Goal: Task Accomplishment & Management: Complete application form

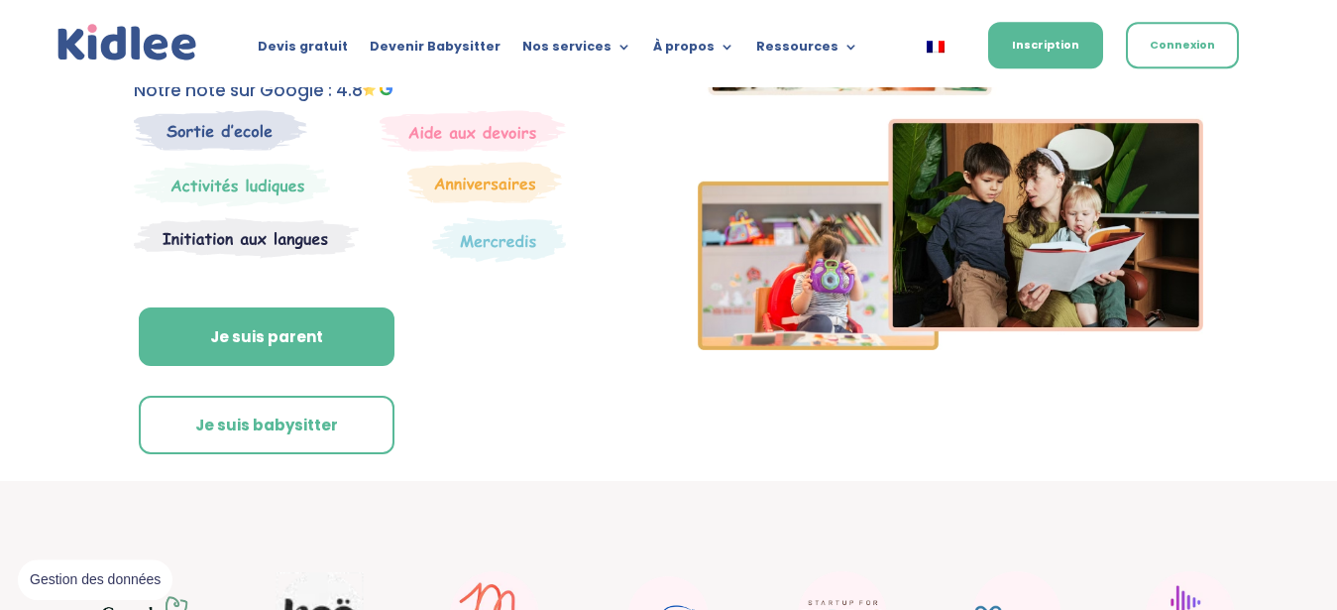
scroll to position [283, 0]
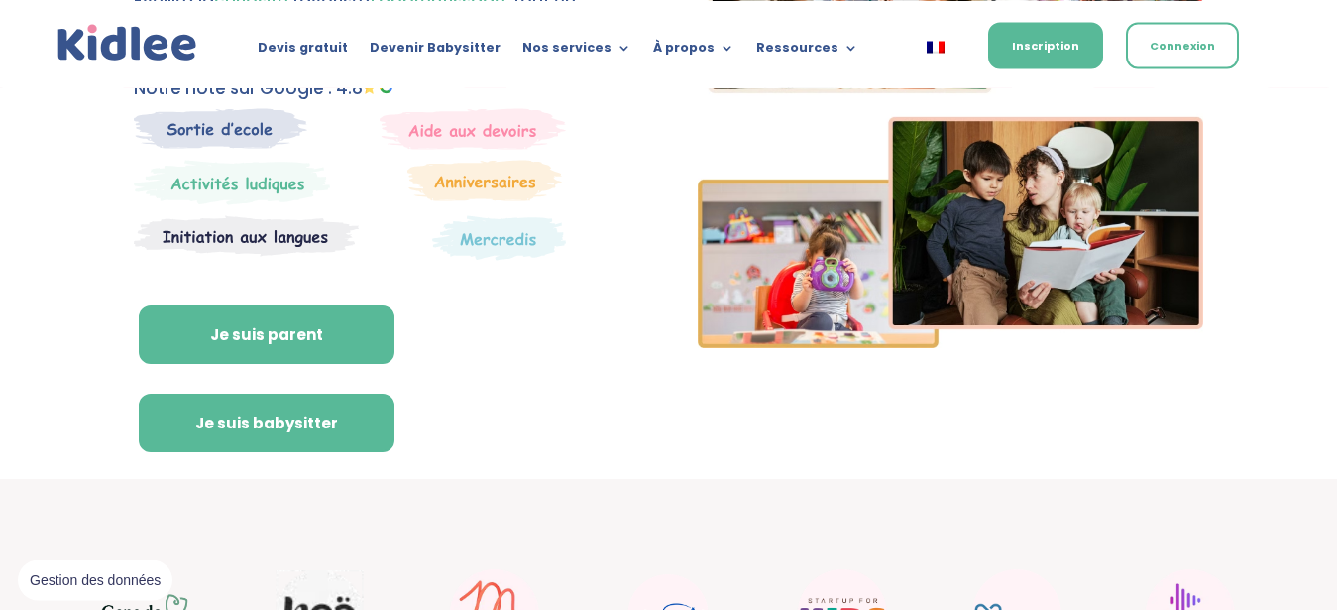
click at [300, 404] on link "Je suis babysitter" at bounding box center [267, 423] width 256 height 59
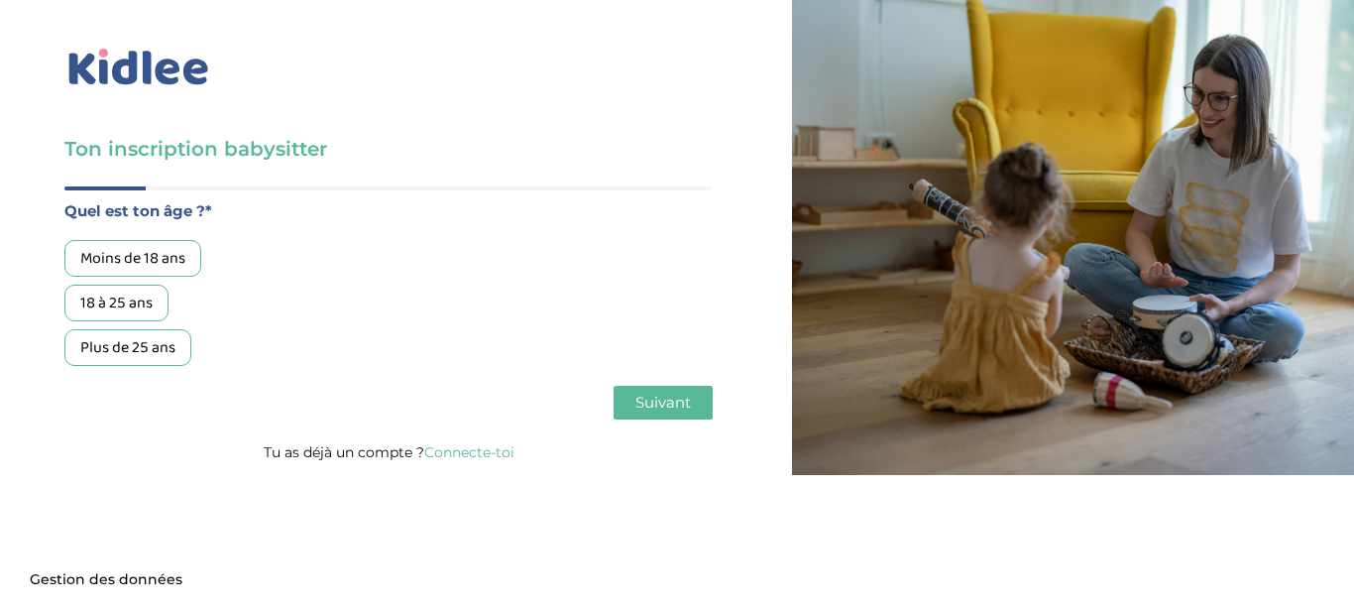
click at [132, 302] on div "18 à 25 ans" at bounding box center [116, 303] width 104 height 37
click at [643, 403] on span "Suivant" at bounding box center [663, 402] width 56 height 19
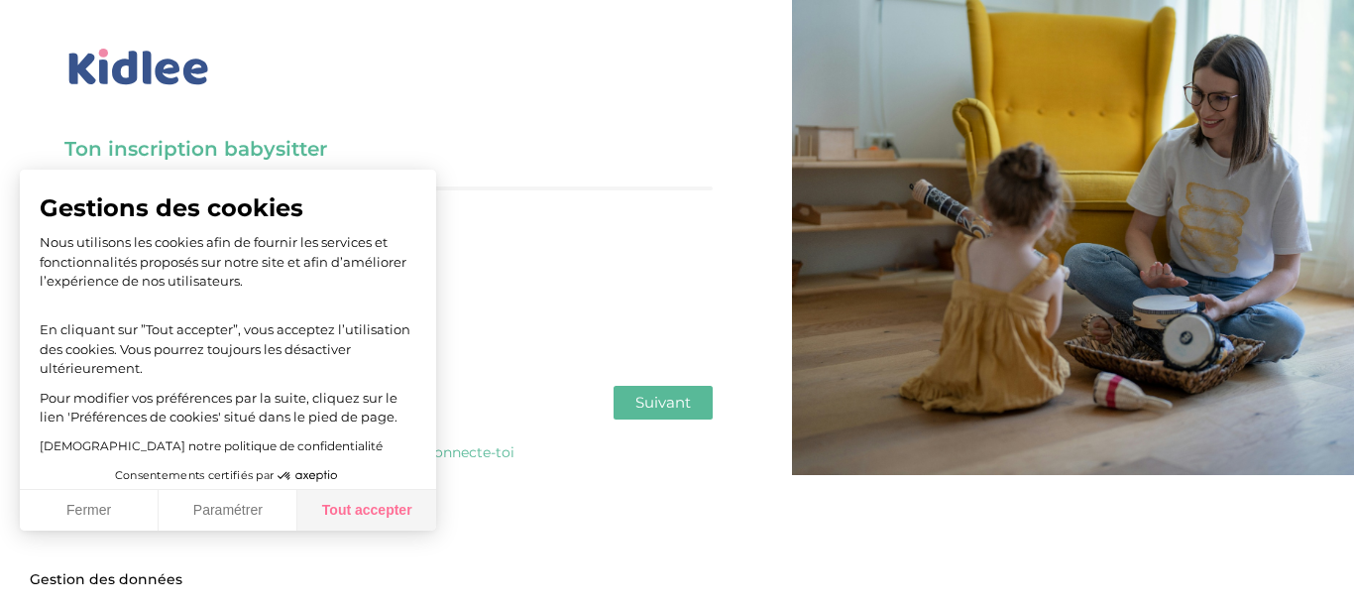
click at [362, 507] on button "Tout accepter" at bounding box center [366, 511] width 139 height 42
checkbox input "true"
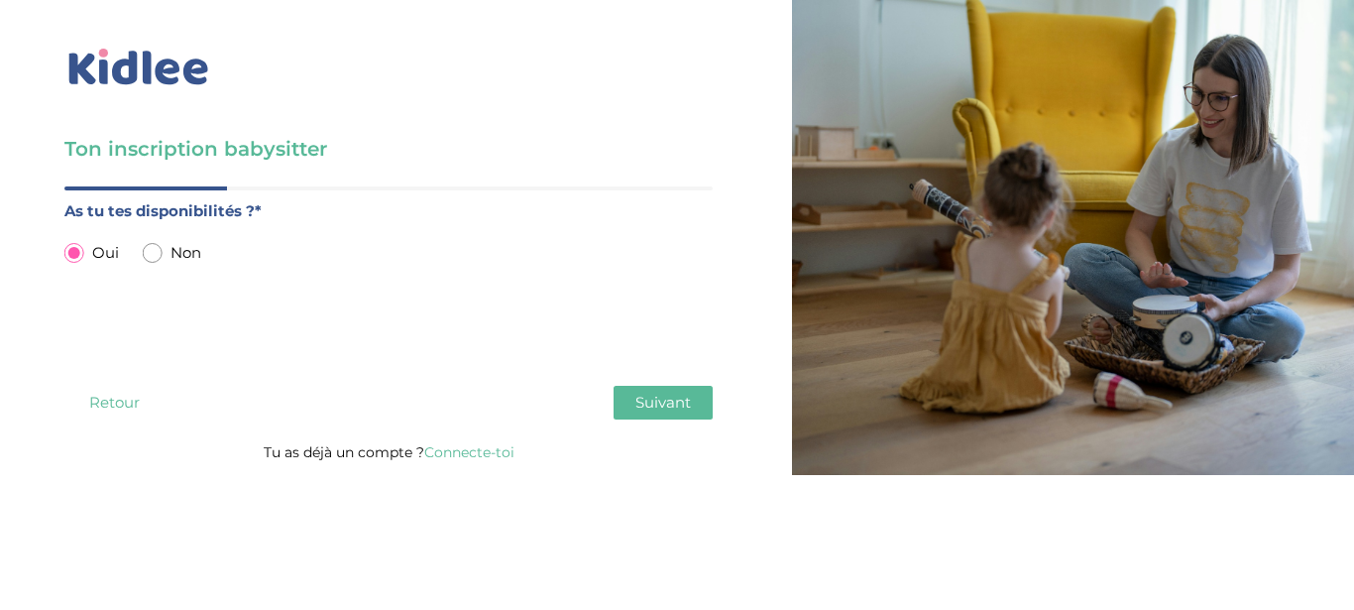
click at [159, 251] on input "radio" at bounding box center [153, 253] width 20 height 20
radio input "true"
radio input "false"
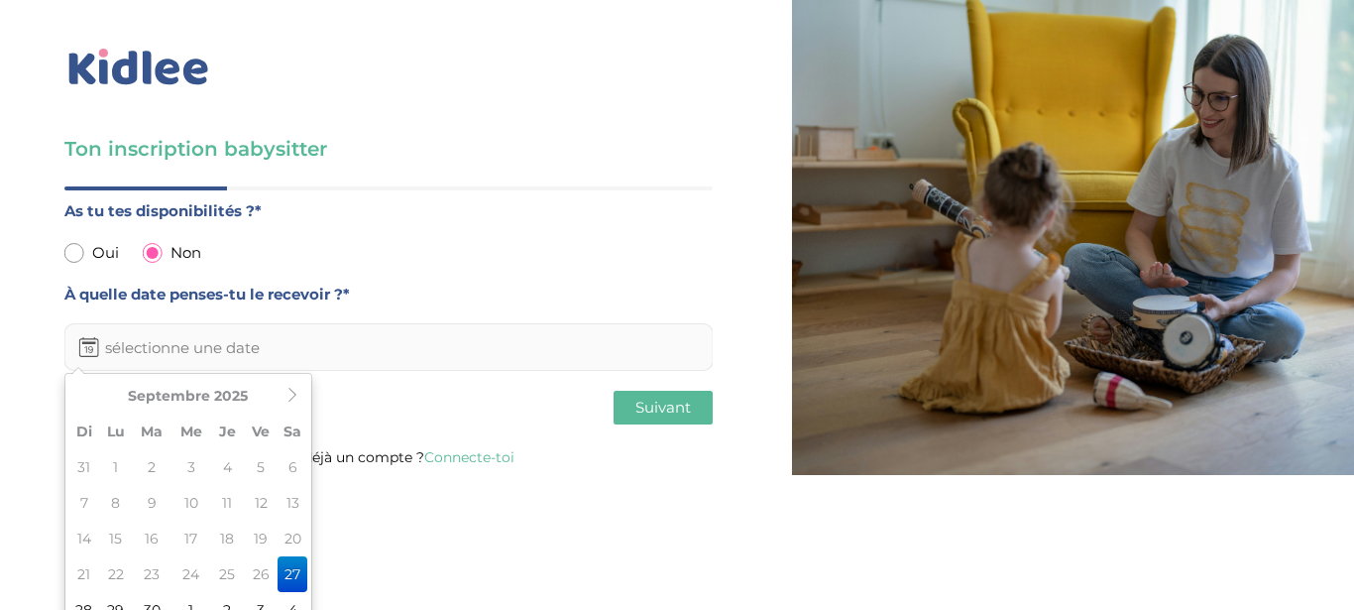
click at [180, 360] on input "text" at bounding box center [388, 347] width 648 height 48
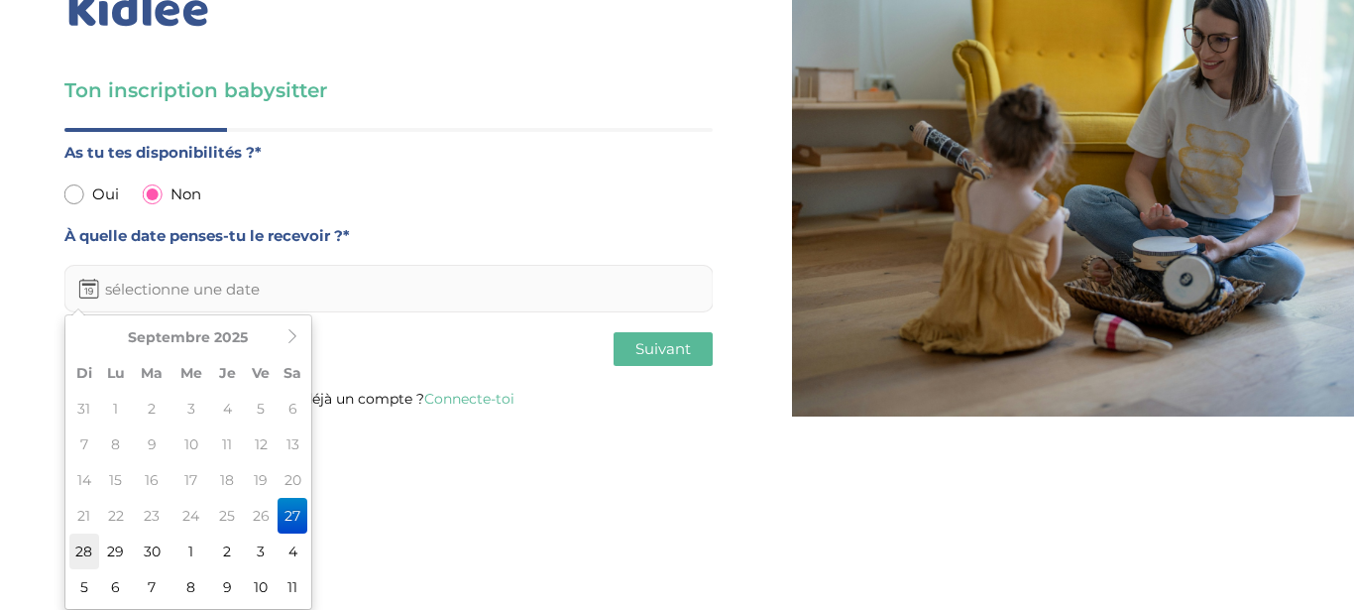
click at [87, 549] on td "28" at bounding box center [84, 551] width 30 height 36
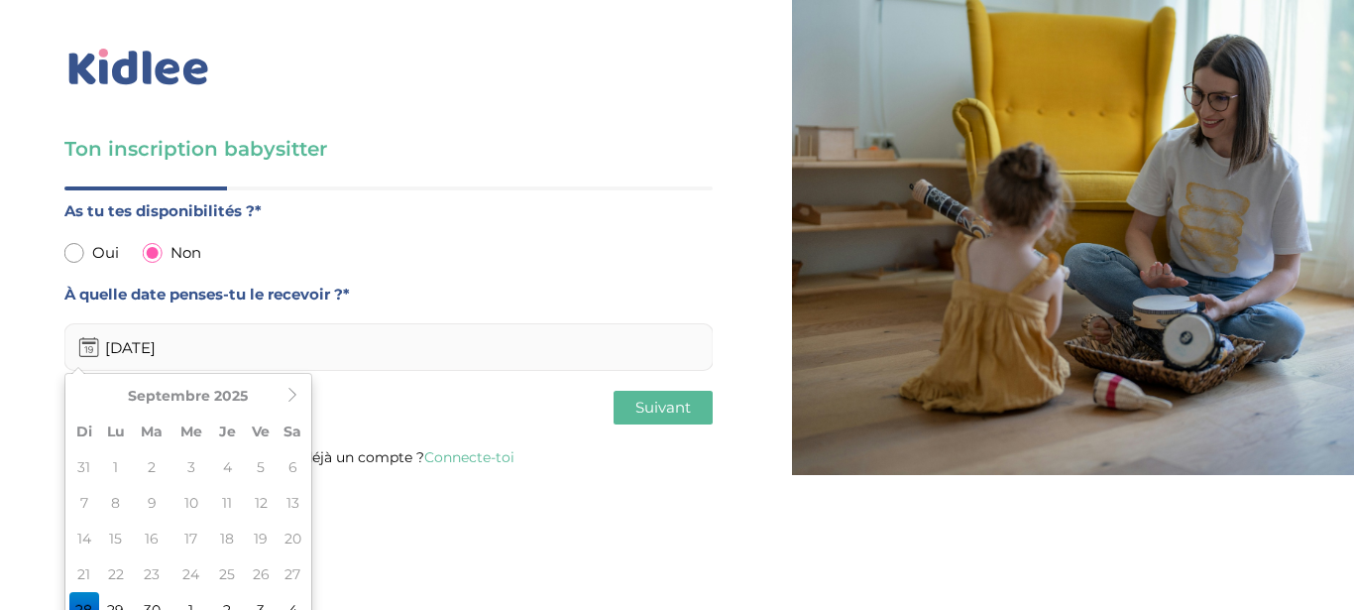
click at [179, 337] on input "28-09-2025" at bounding box center [388, 347] width 648 height 48
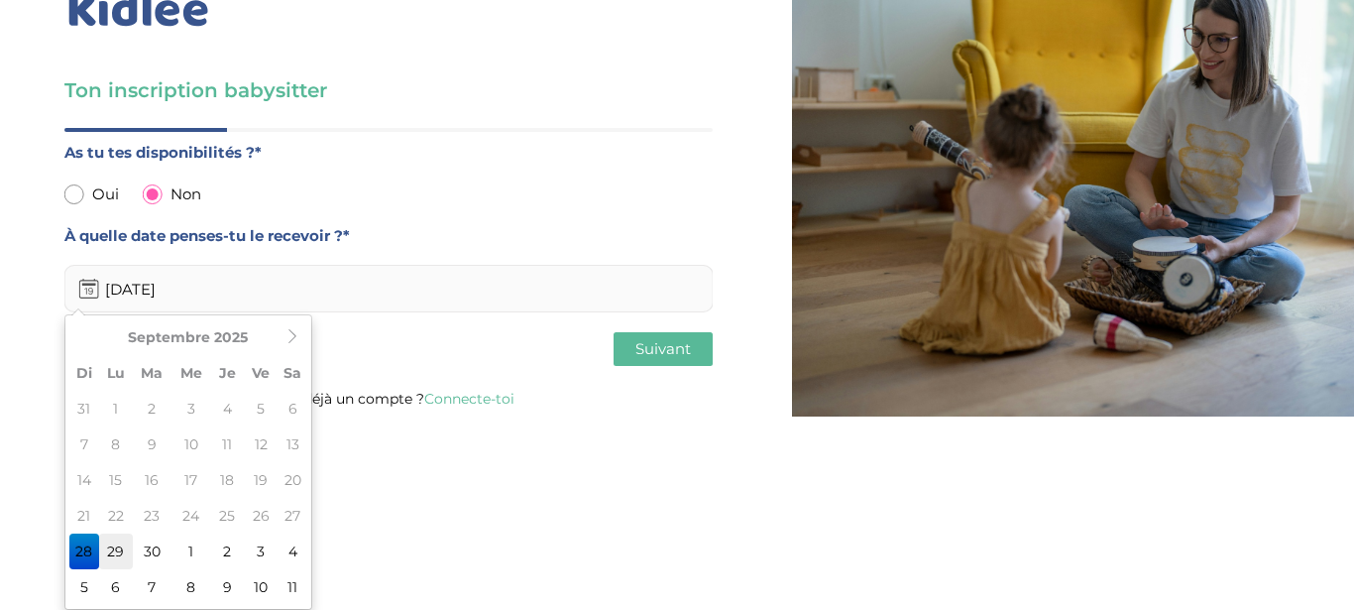
click at [118, 559] on td "29" at bounding box center [116, 551] width 34 height 36
type input "[DATE]"
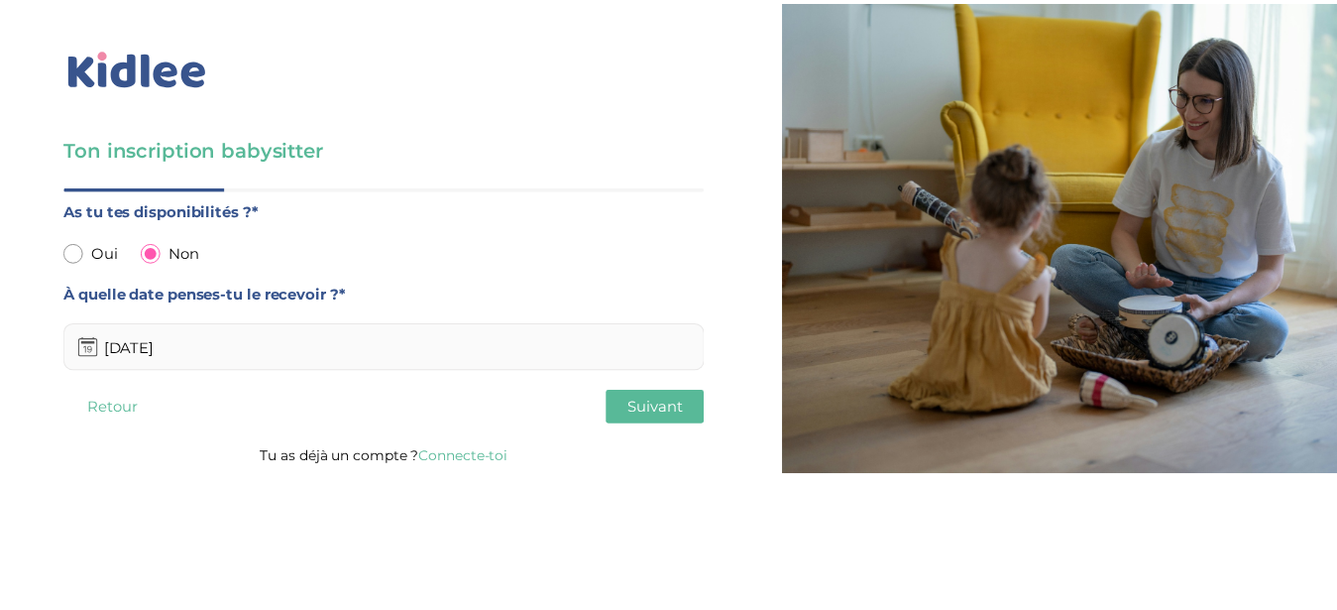
scroll to position [0, 0]
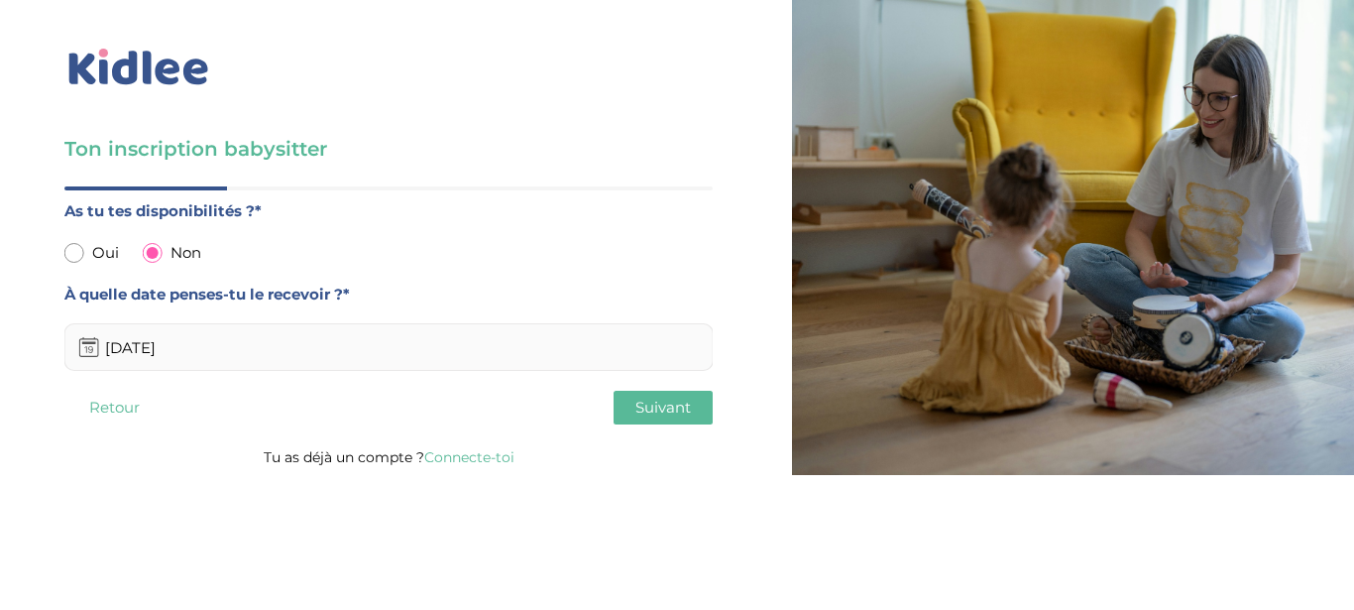
click at [637, 415] on span "Suivant" at bounding box center [663, 407] width 56 height 19
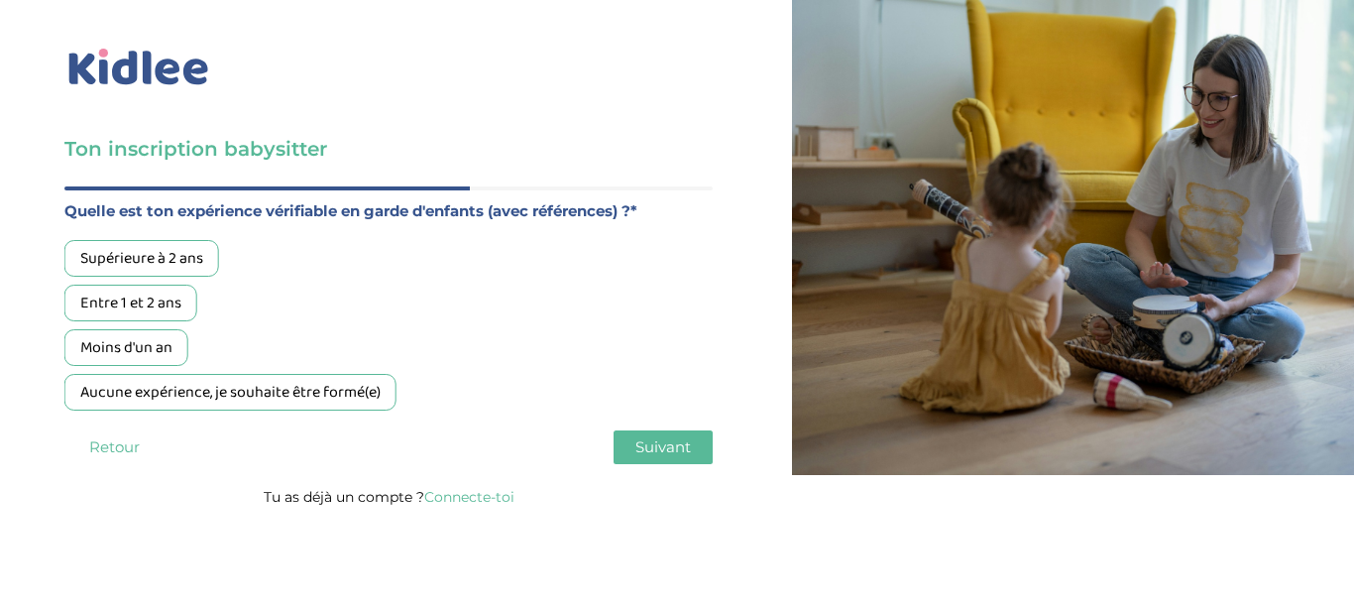
click at [322, 401] on div "Aucune expérience, je souhaite être formé(e)" at bounding box center [230, 392] width 332 height 37
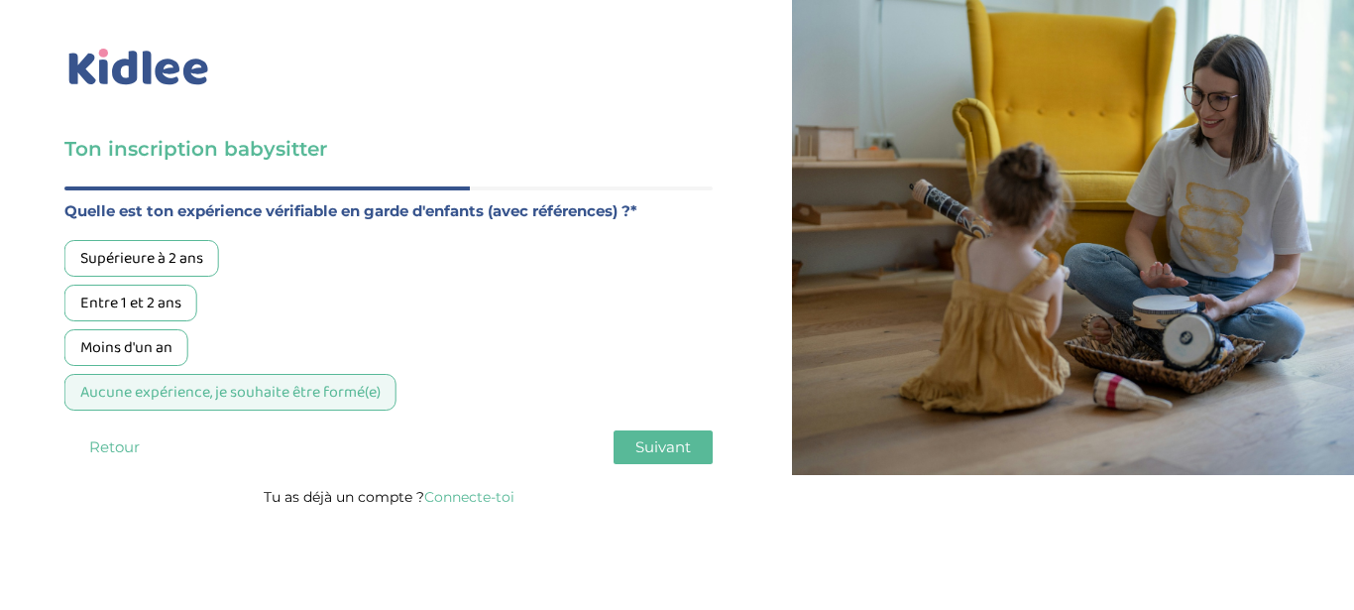
click at [689, 446] on span "Suivant" at bounding box center [663, 446] width 56 height 19
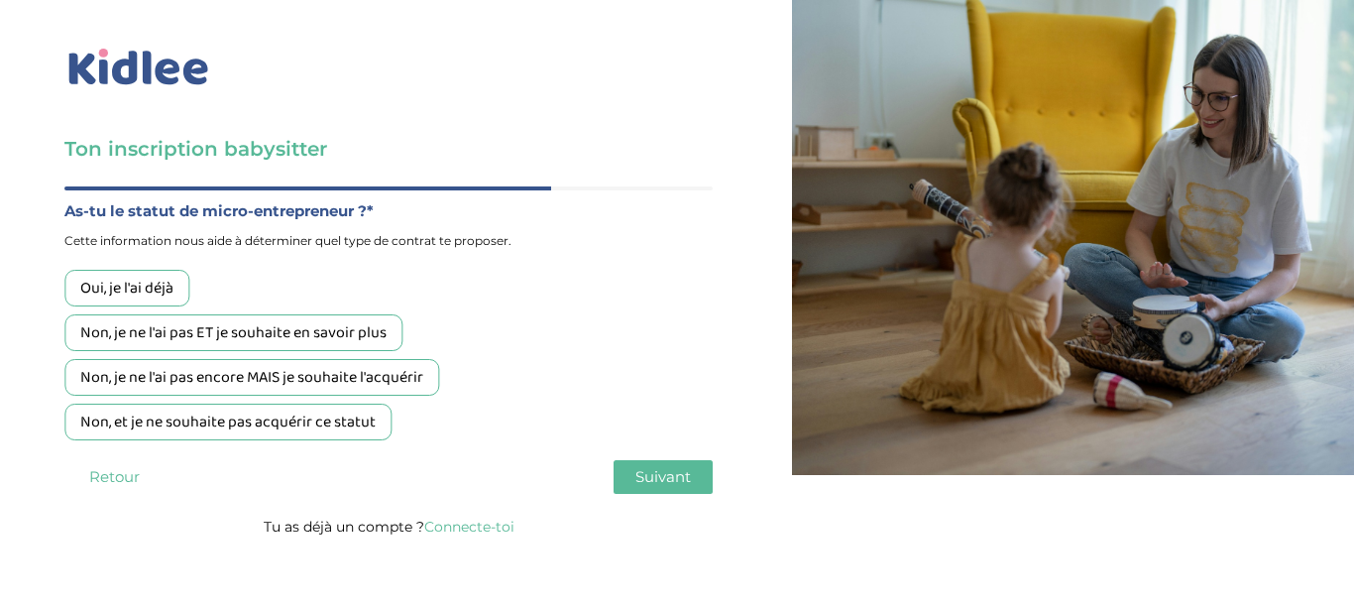
click at [335, 345] on div "Non, je ne l'ai pas ET je souhaite en savoir plus" at bounding box center [233, 332] width 338 height 37
click at [652, 474] on span "Suivant" at bounding box center [663, 476] width 56 height 19
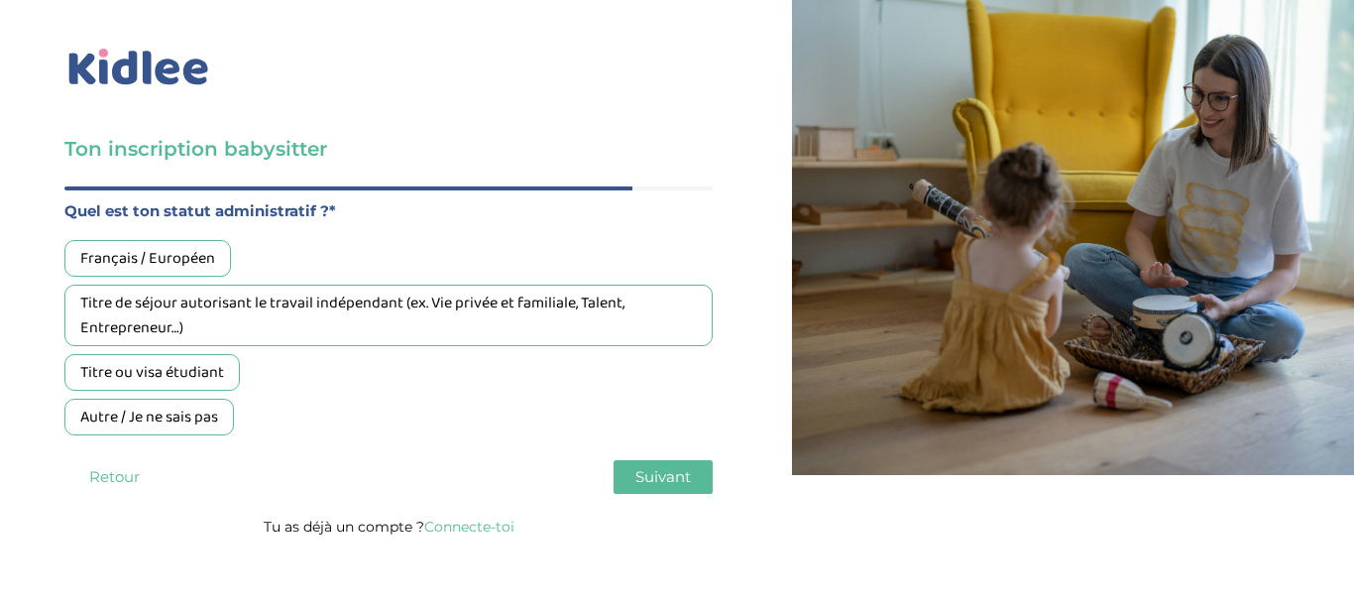
click at [207, 259] on div "Français / Européen" at bounding box center [147, 258] width 167 height 37
click at [665, 484] on span "Suivant" at bounding box center [663, 476] width 56 height 19
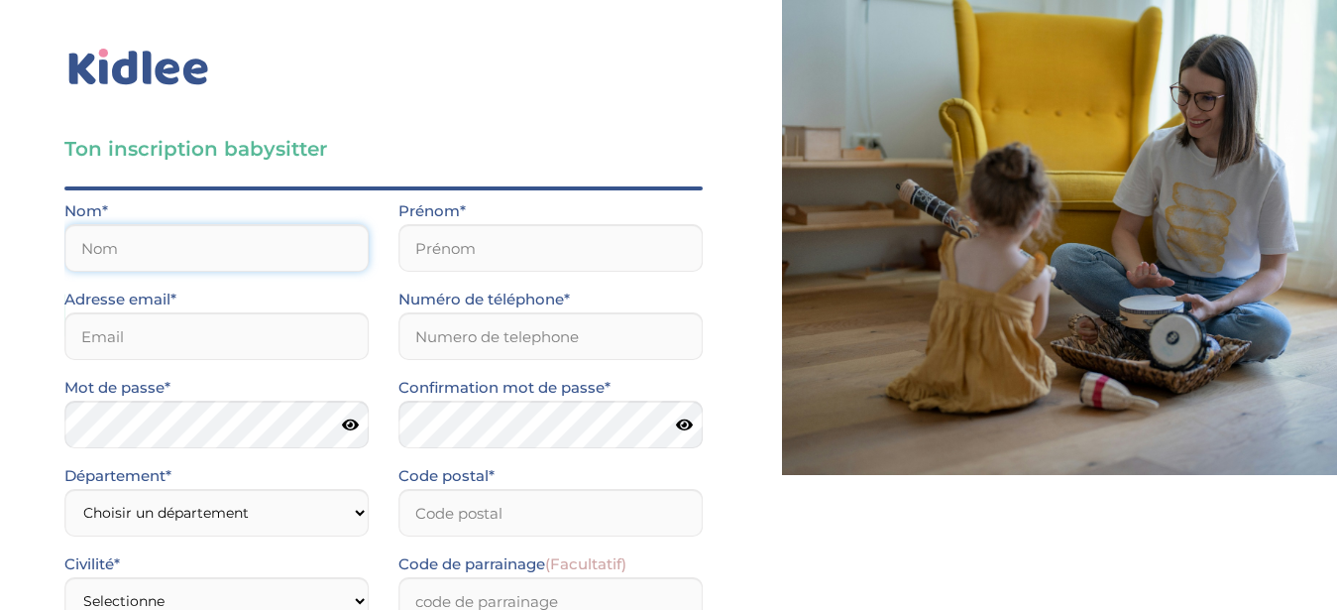
click at [272, 249] on input "text" at bounding box center [216, 248] width 304 height 48
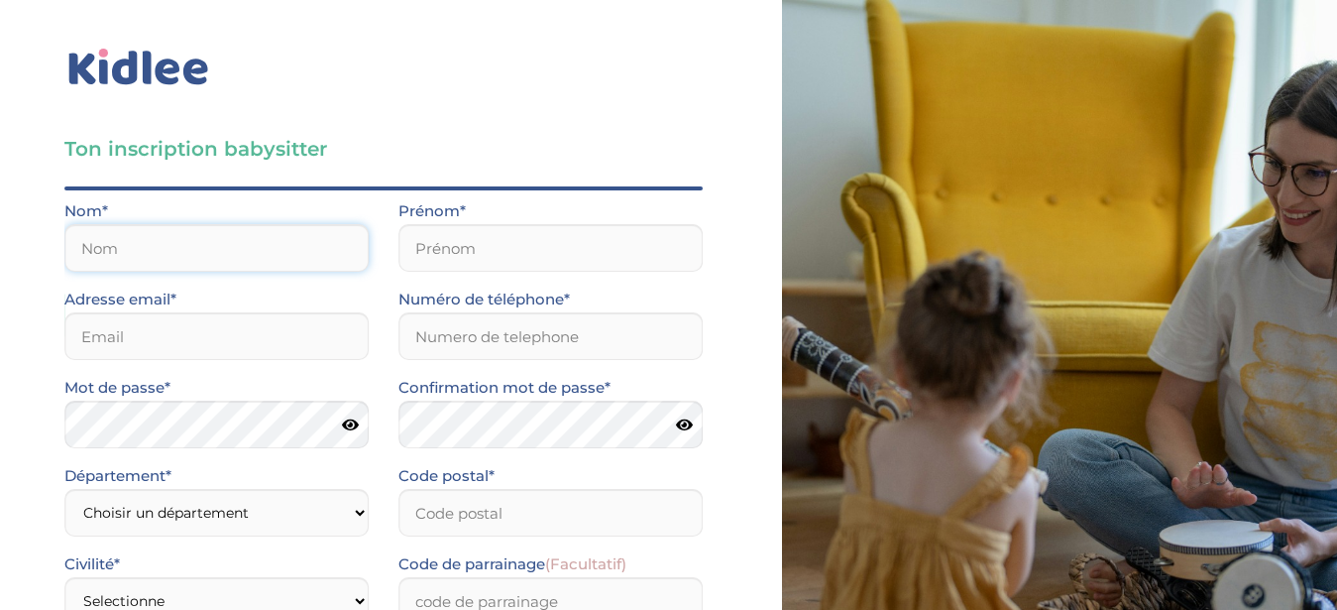
scroll to position [87, 0]
click at [231, 224] on input "text" at bounding box center [216, 248] width 304 height 48
type input "Prat-Boivin"
click at [155, 312] on input "email" at bounding box center [216, 336] width 304 height 48
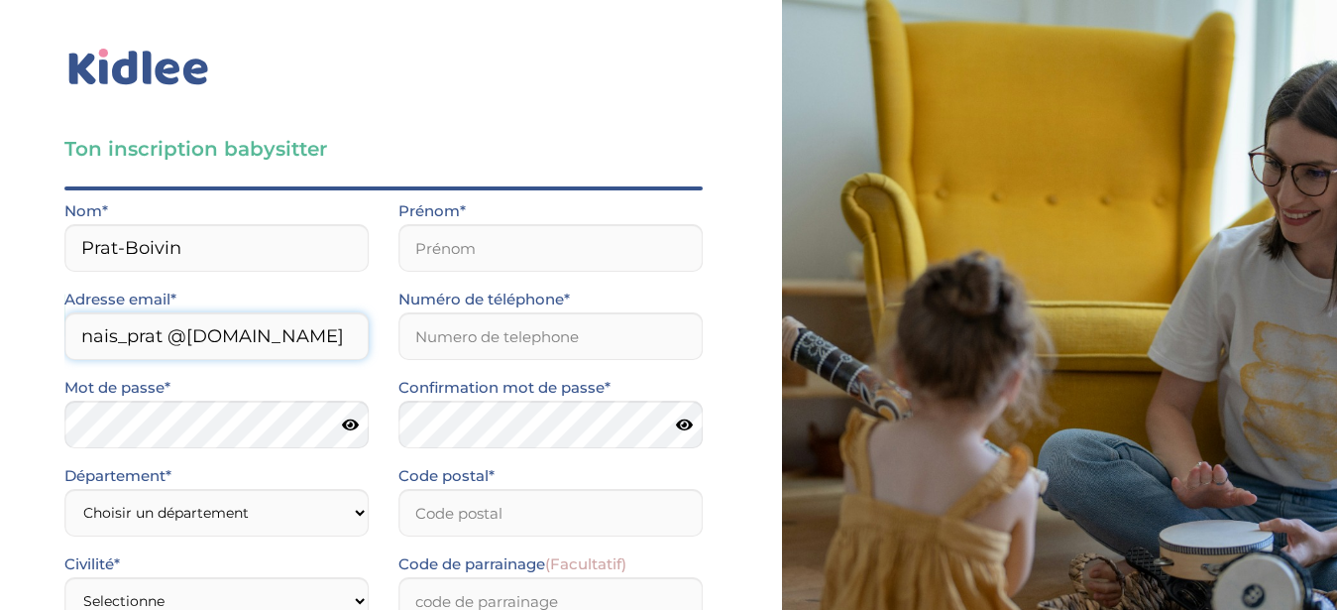
click at [168, 312] on input "nais_prat @orange.fr" at bounding box center [216, 336] width 304 height 48
type input "nais_prat@orange.fr"
click at [481, 224] on input "text" at bounding box center [551, 248] width 304 height 48
type input "Naïs"
click at [519, 312] on input "Numéro de téléphone*" at bounding box center [551, 336] width 304 height 48
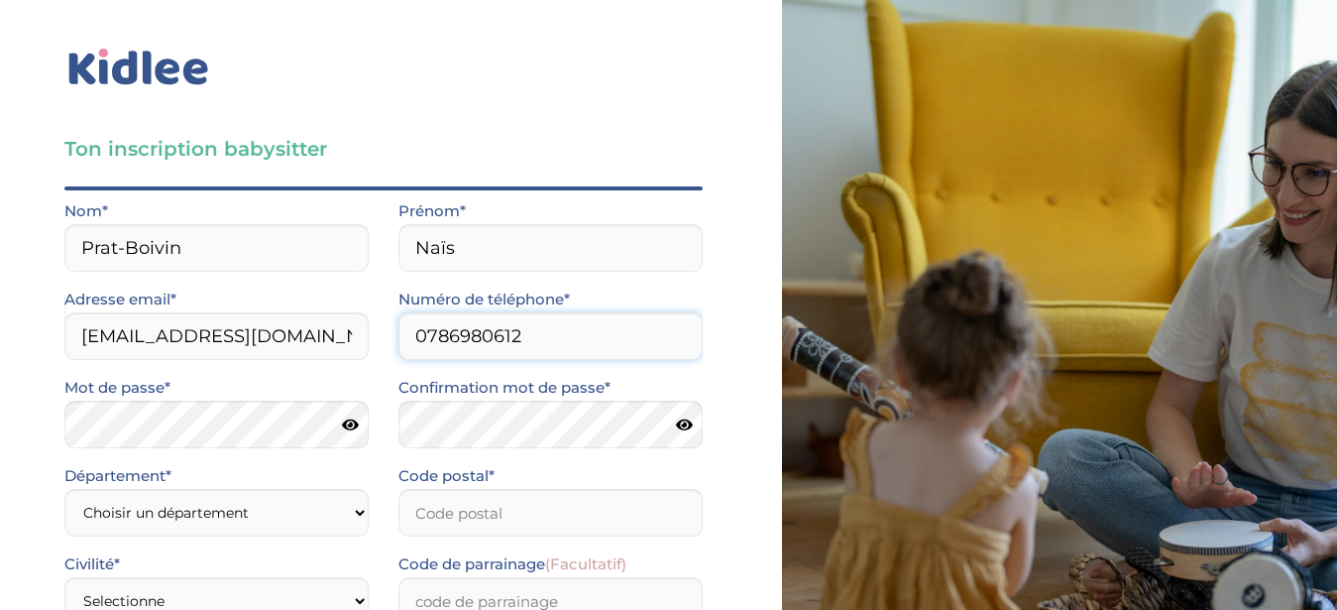
type input "0786980612"
click at [64, 489] on select "Choisir un département Paris (75) Hauts-de-Seine (92) Yvelines (78) Val-de-Marn…" at bounding box center [216, 513] width 304 height 48
select select "0"
click option "Autre" at bounding box center [0, 0] width 0 height 0
click at [64, 489] on select "Choisir un département Paris (75) Hauts-de-Seine (92) Yvelines (78) Val-de-Marn…" at bounding box center [216, 513] width 304 height 48
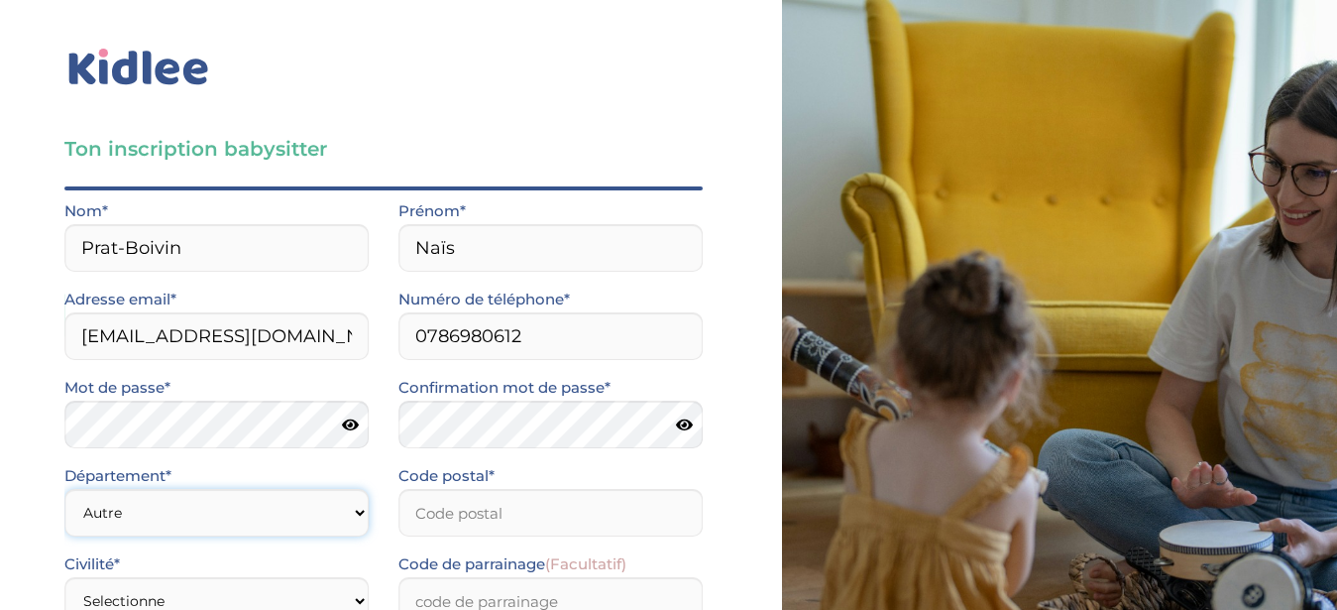
click option "Autre" at bounding box center [0, 0] width 0 height 0
click at [64, 489] on select "Choisir un département Paris (75) Hauts-de-Seine (92) Yvelines (78) Val-de-Marn…" at bounding box center [216, 513] width 304 height 48
click at [289, 489] on select "Choisir un département Paris (75) Hauts-de-Seine (92) Yvelines (78) Val-de-Marn…" at bounding box center [216, 513] width 304 height 48
click at [480, 489] on input "Code postal*" at bounding box center [551, 513] width 304 height 48
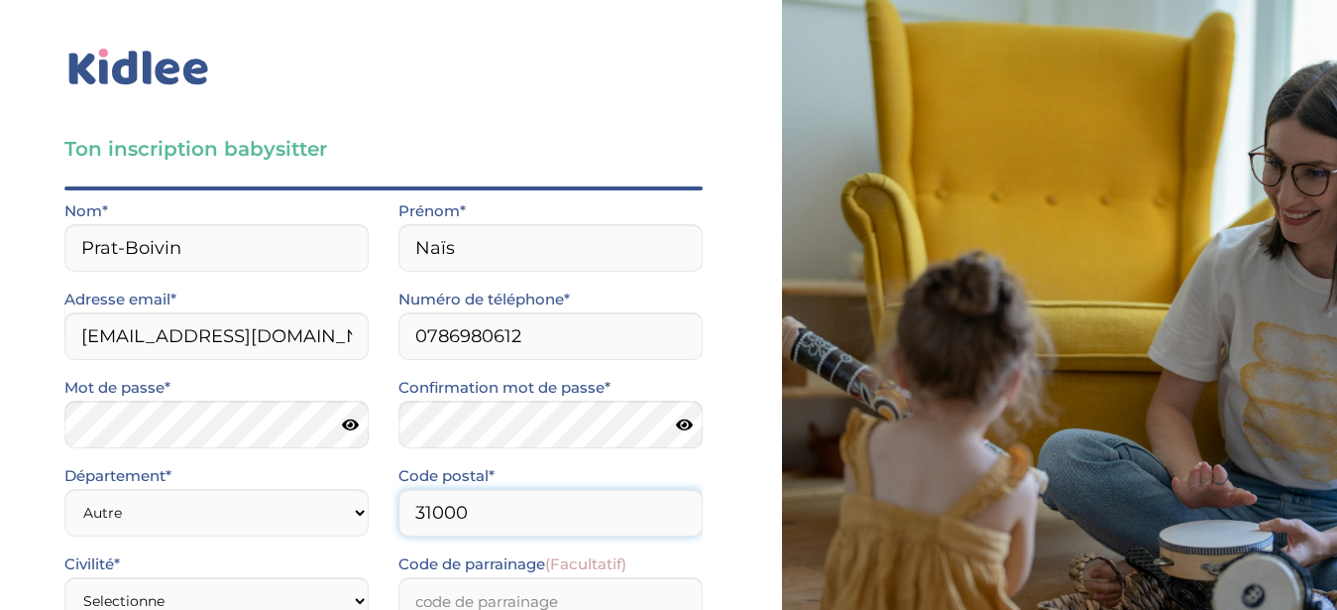
type input "31000"
click at [64, 577] on select "Selectionne Mr Mme" at bounding box center [216, 601] width 304 height 48
select select "1"
click option "Mme" at bounding box center [0, 0] width 0 height 0
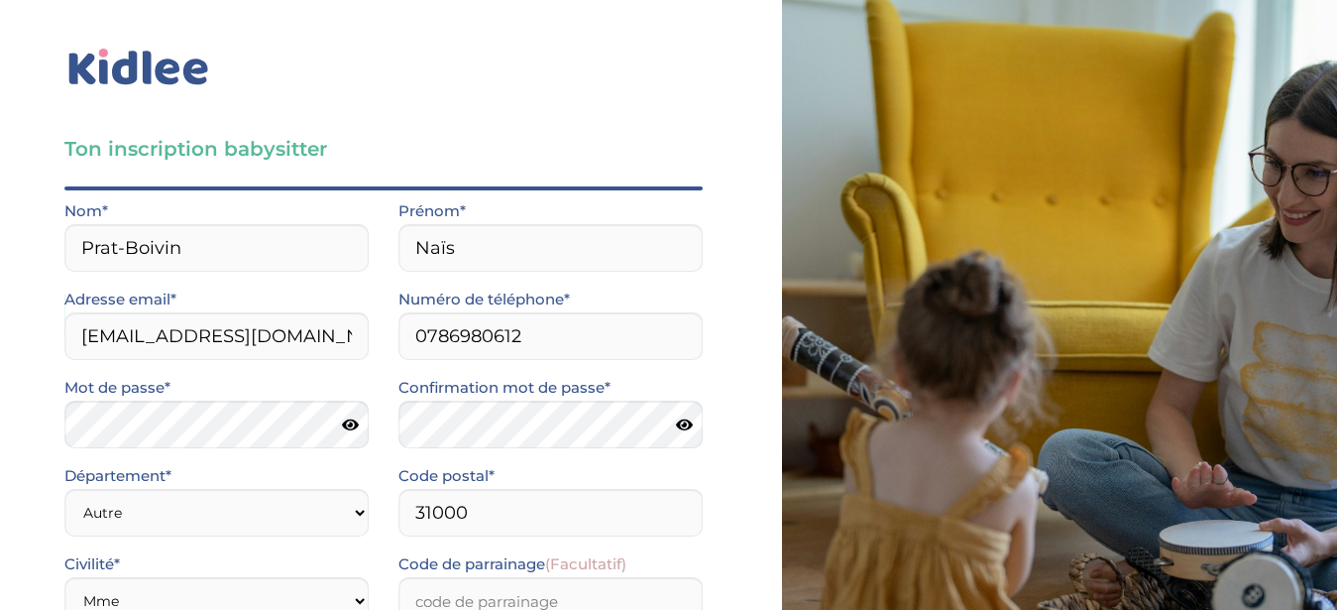
click at [0, 0] on input "Je consens à ce que les données relatives à mon compte soient traitées." at bounding box center [0, 0] width 0 height 0
click at [0, 0] on input "J’accepte sans réserve les conditions générales d’utilisation des services KIDL…" at bounding box center [0, 0] width 0 height 0
click at [347, 417] on icon at bounding box center [350, 424] width 17 height 15
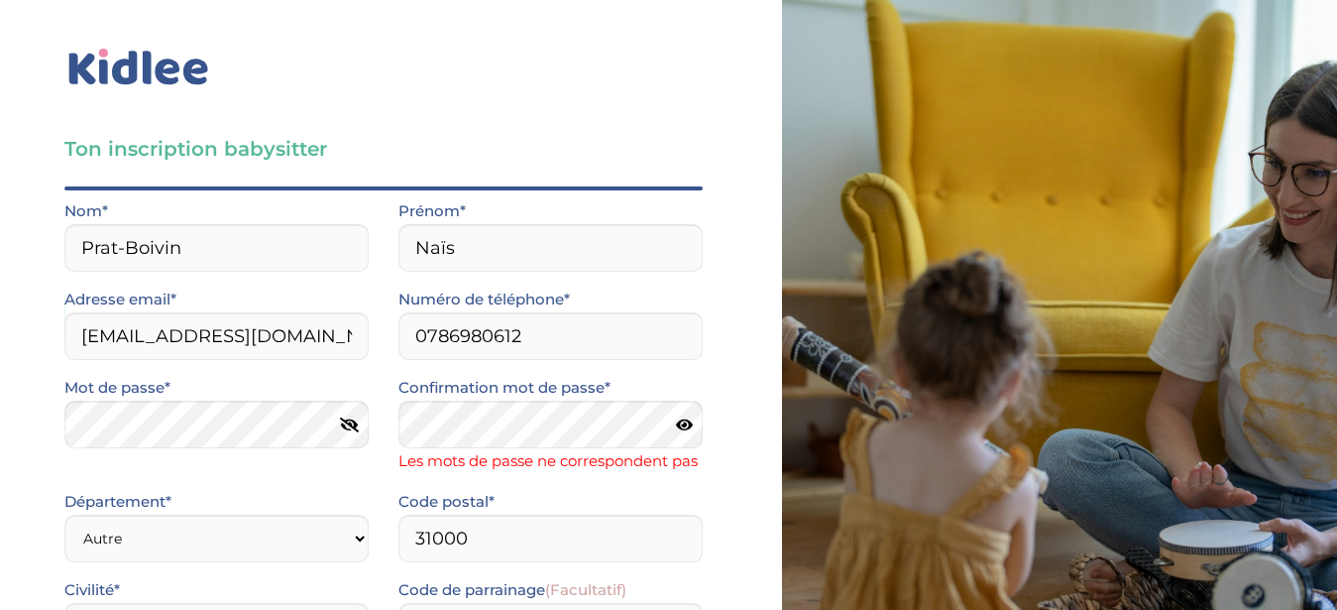
click at [688, 417] on icon at bounding box center [684, 424] width 17 height 15
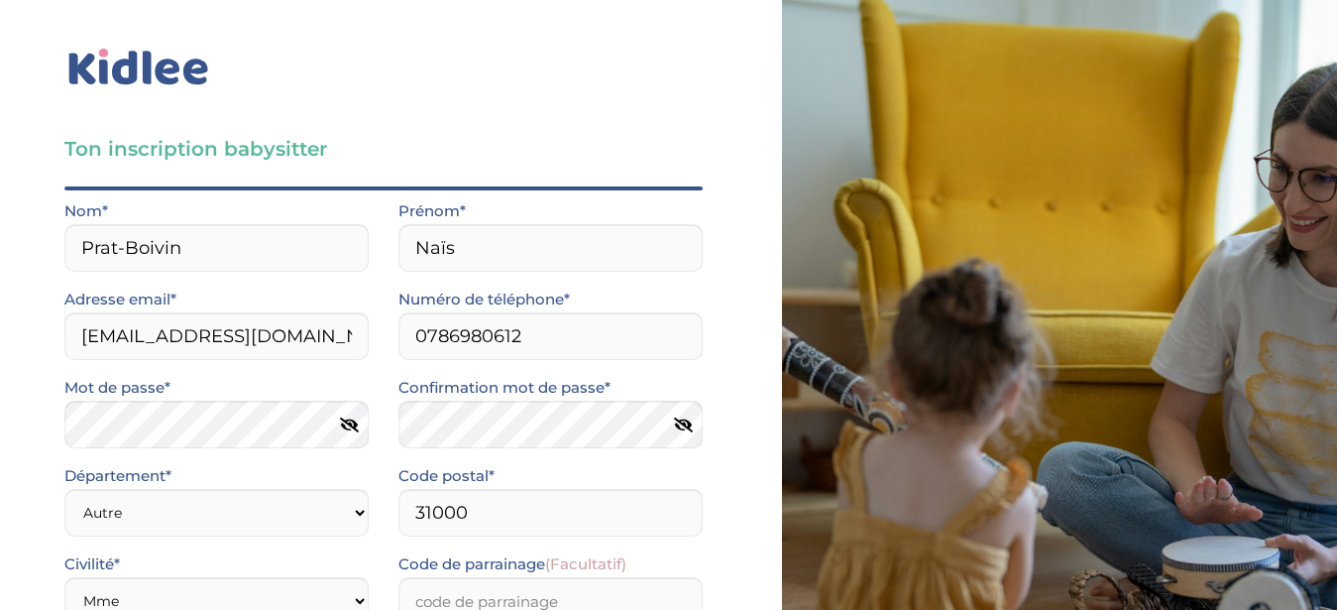
click at [639, 537] on div "Quel est ton âge ?* Moins de 18 ans 18 à 25 ans Plus de 25 ans As tu tes dispon…" at bounding box center [383, 494] width 638 height 616
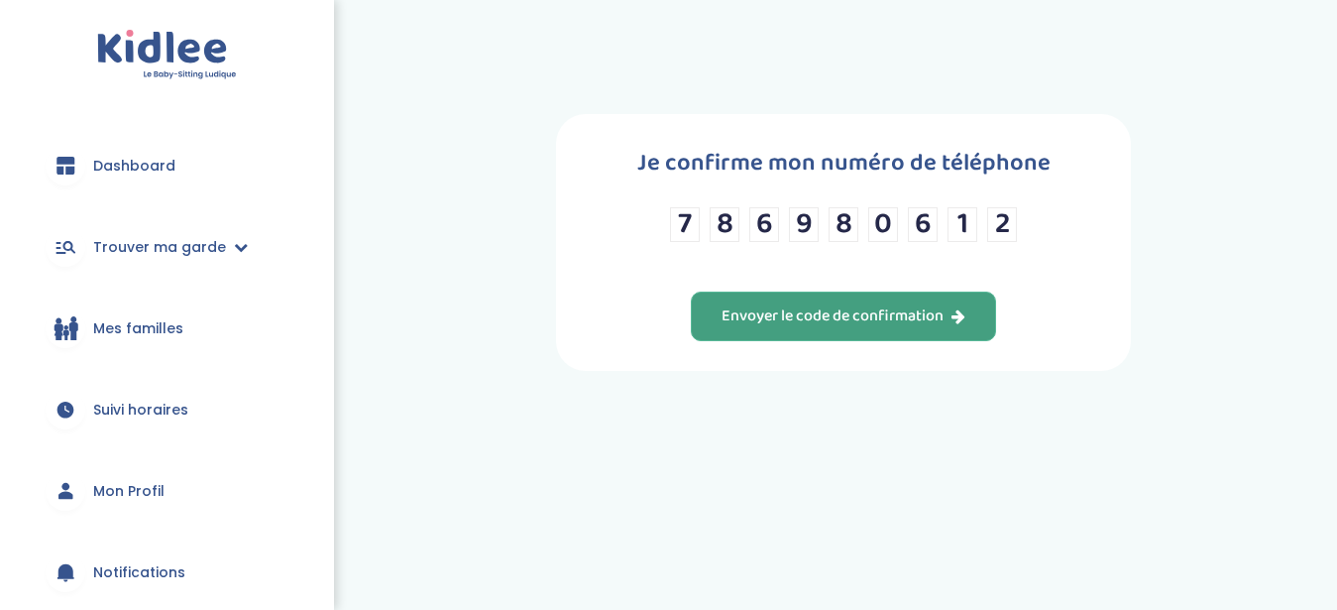
click at [929, 328] on div "Envoyer le code de confirmation" at bounding box center [844, 316] width 244 height 23
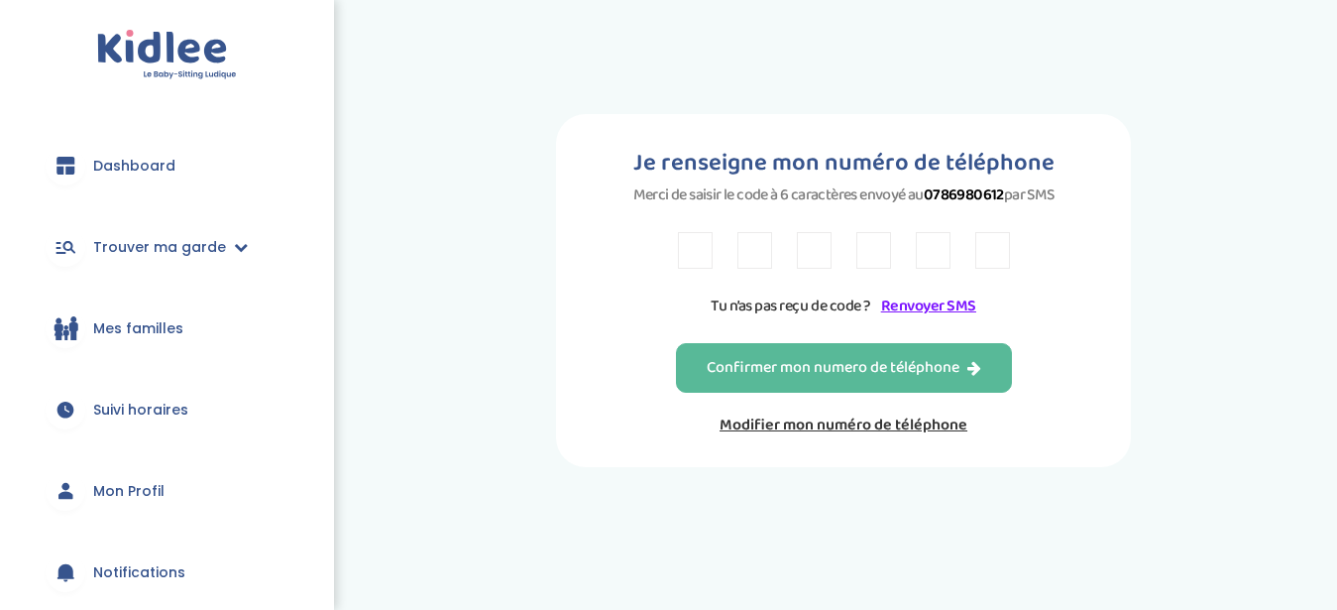
click at [692, 246] on input "text" at bounding box center [695, 250] width 35 height 37
type input "j"
type input "J"
type input "7"
type input "9"
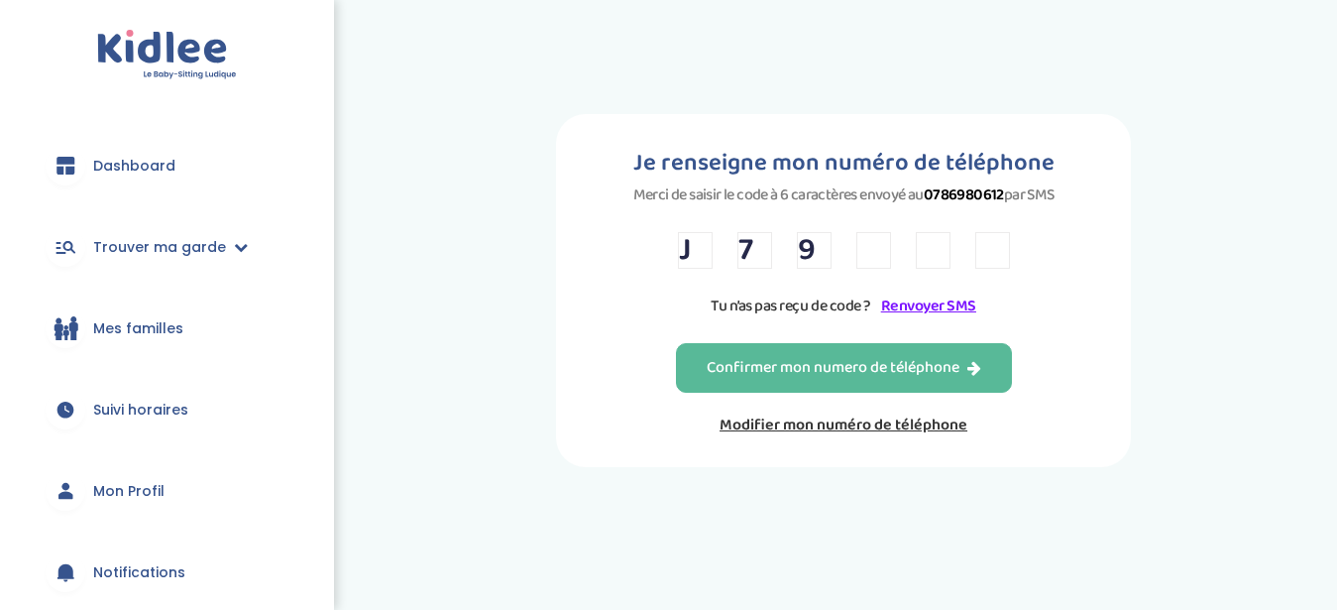
type input "L"
type input "8"
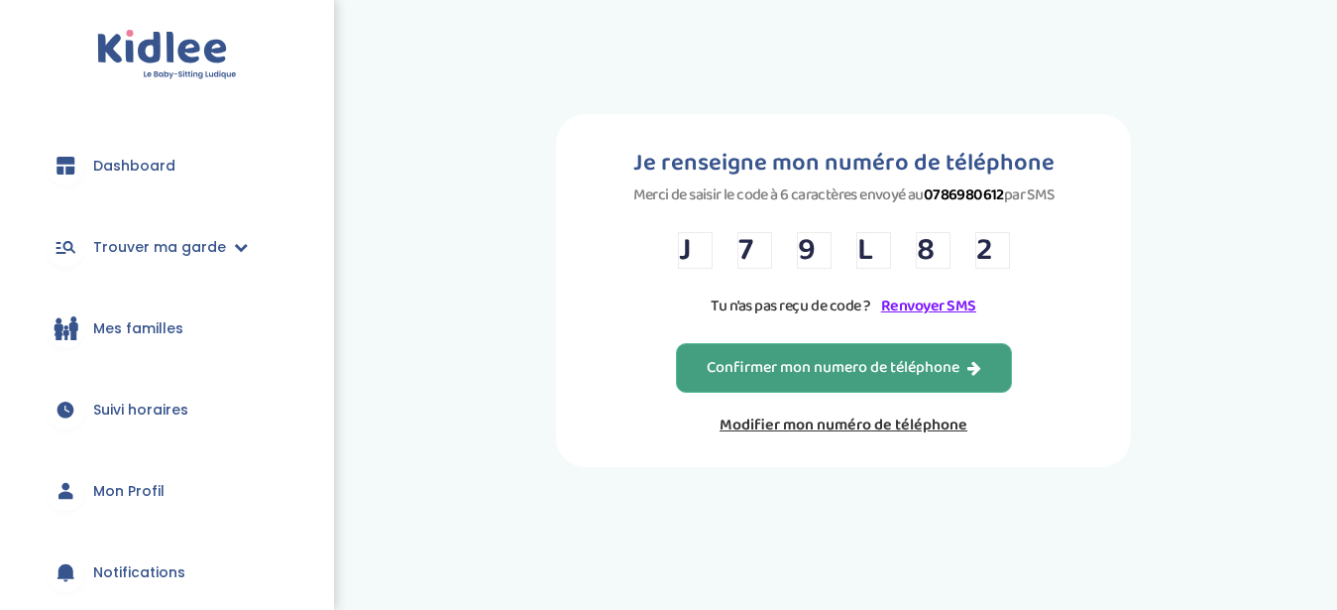
type input "2"
click at [746, 380] on div "Confirmer mon numero de téléphone" at bounding box center [844, 368] width 275 height 23
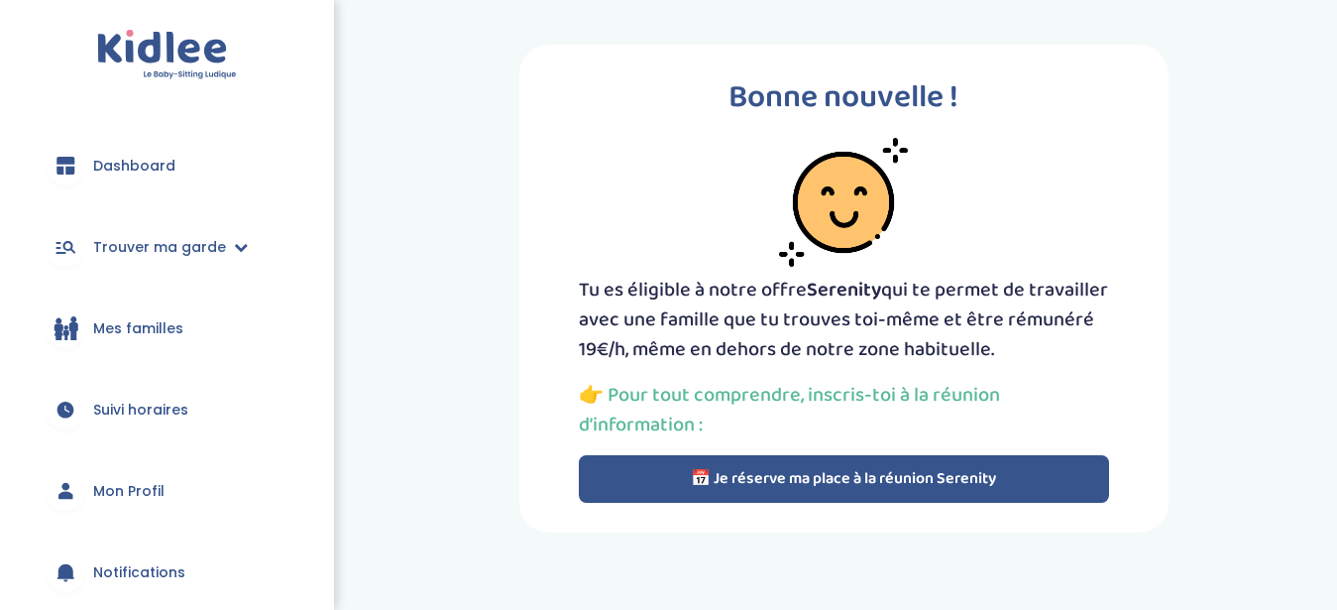
click at [752, 474] on button "📅 Je réserve ma place à la réunion Serenity" at bounding box center [844, 479] width 530 height 48
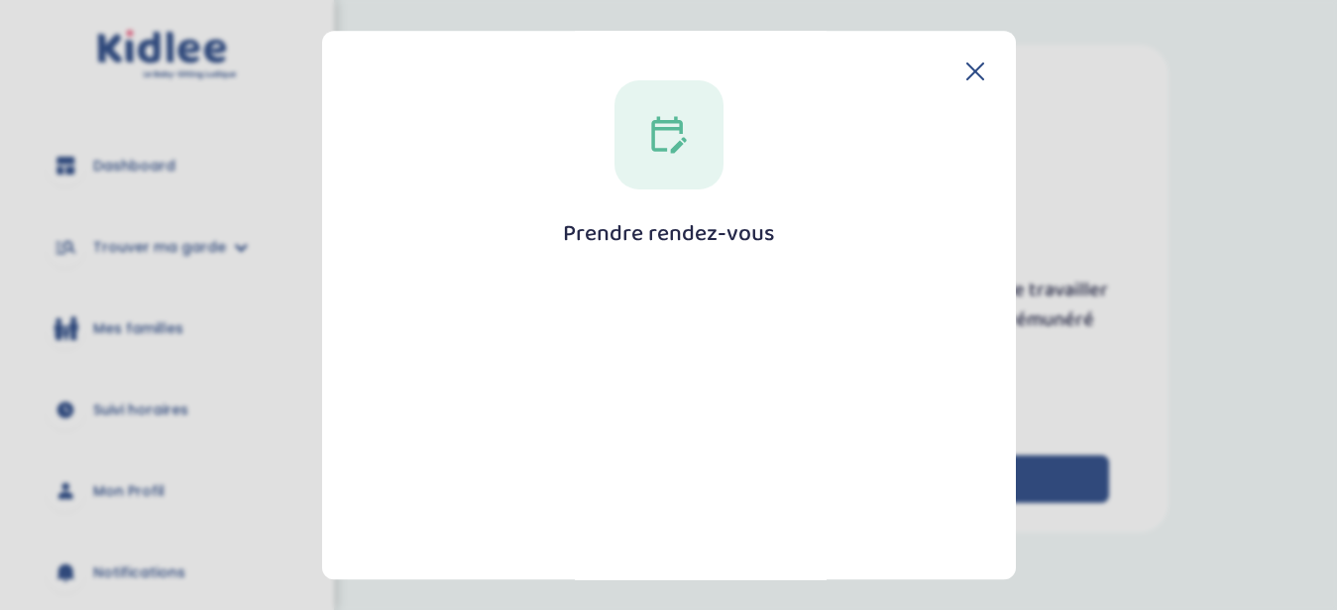
click at [967, 66] on icon at bounding box center [976, 71] width 18 height 18
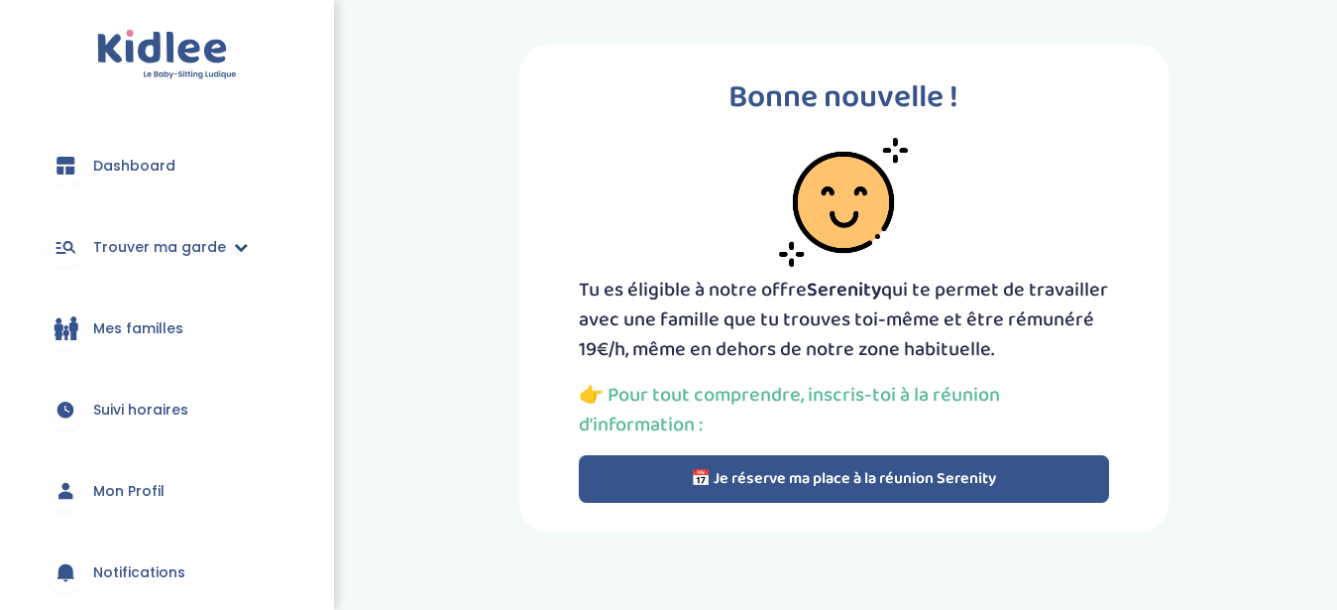
click at [216, 244] on span "Trouver ma garde" at bounding box center [159, 247] width 133 height 21
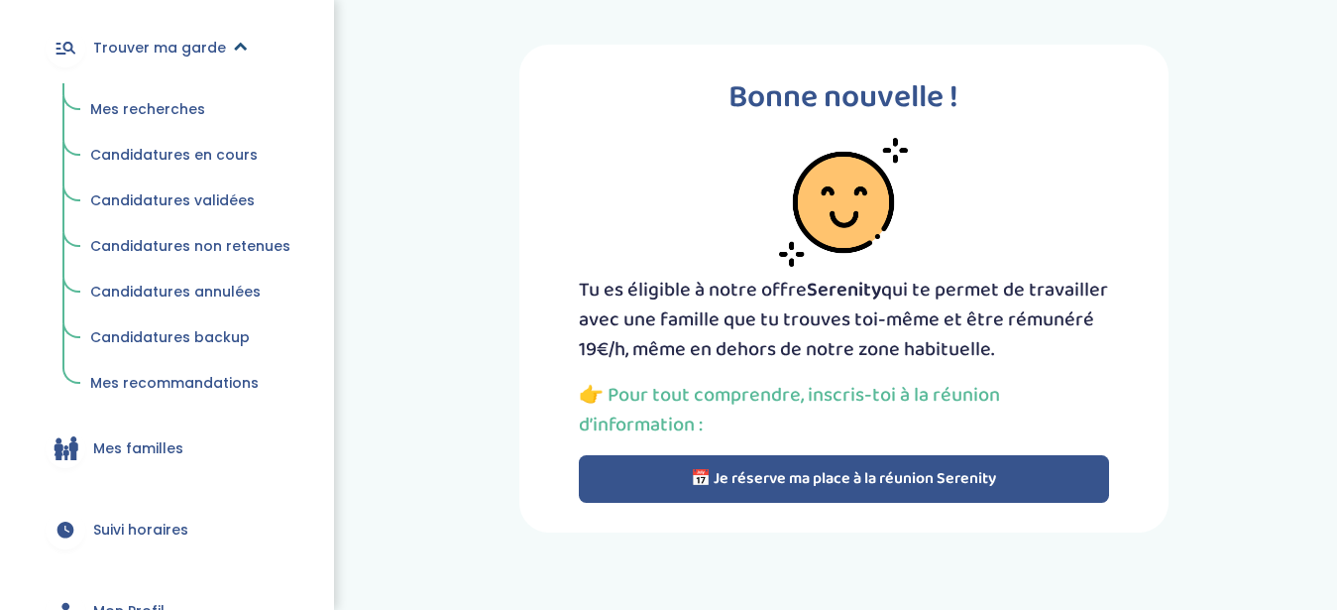
scroll to position [202, 0]
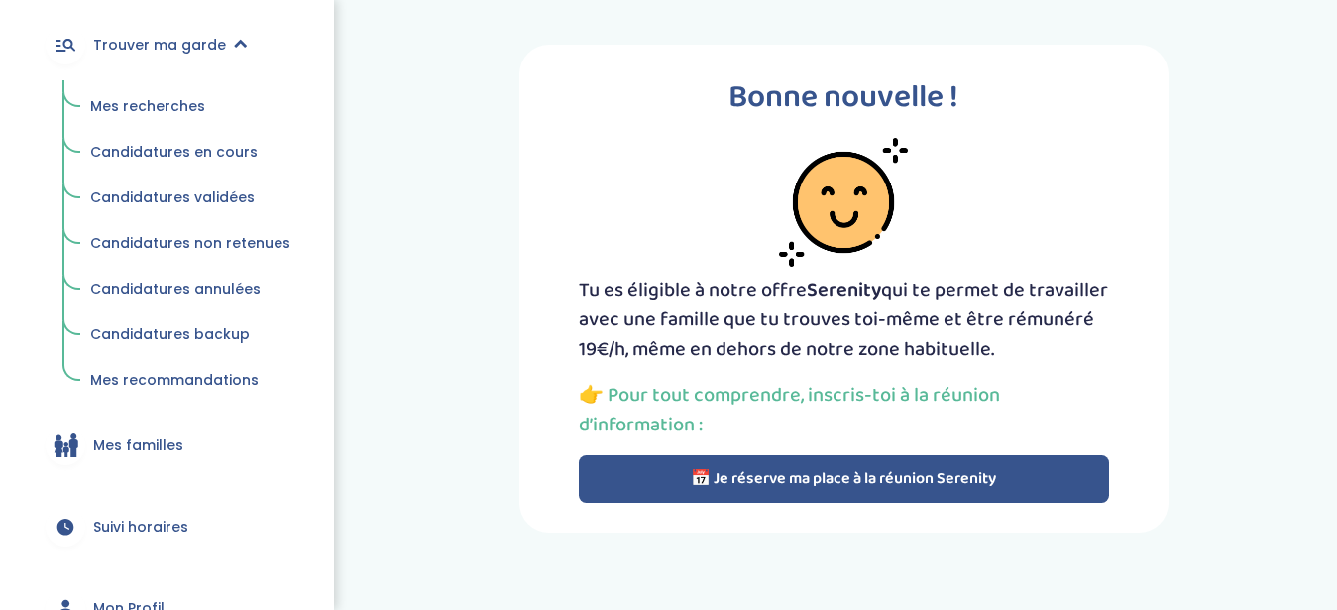
click at [158, 105] on span "Mes recherches" at bounding box center [147, 106] width 115 height 20
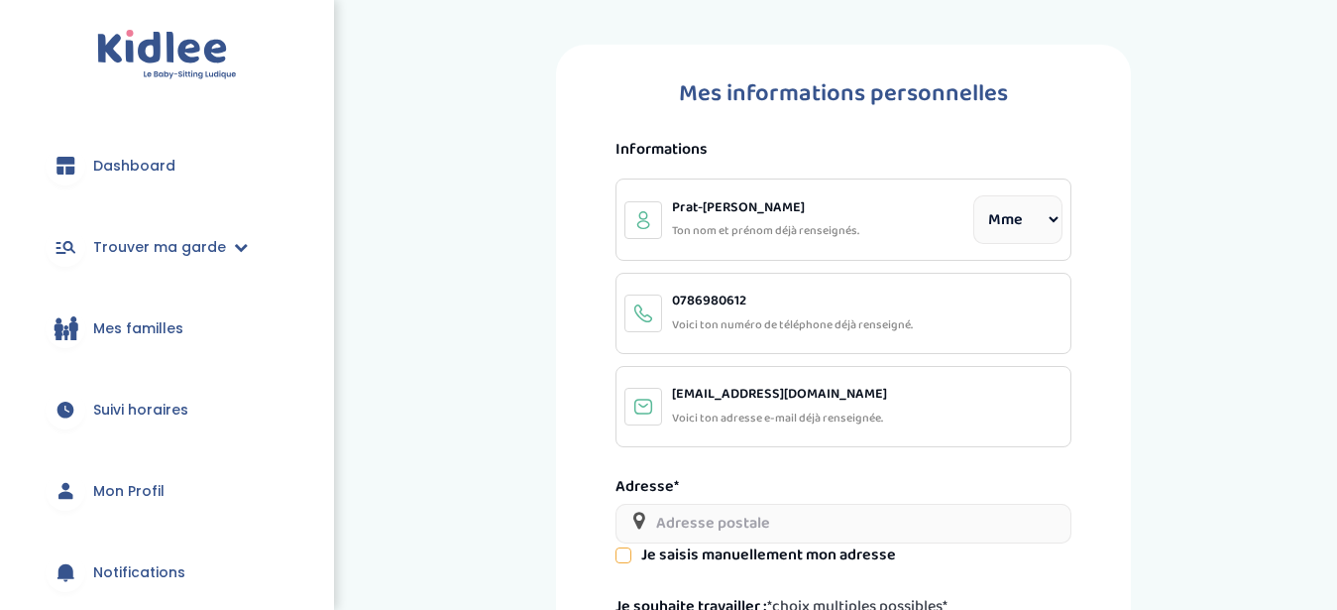
select select "1"
click at [688, 525] on input "text" at bounding box center [843, 524] width 455 height 40
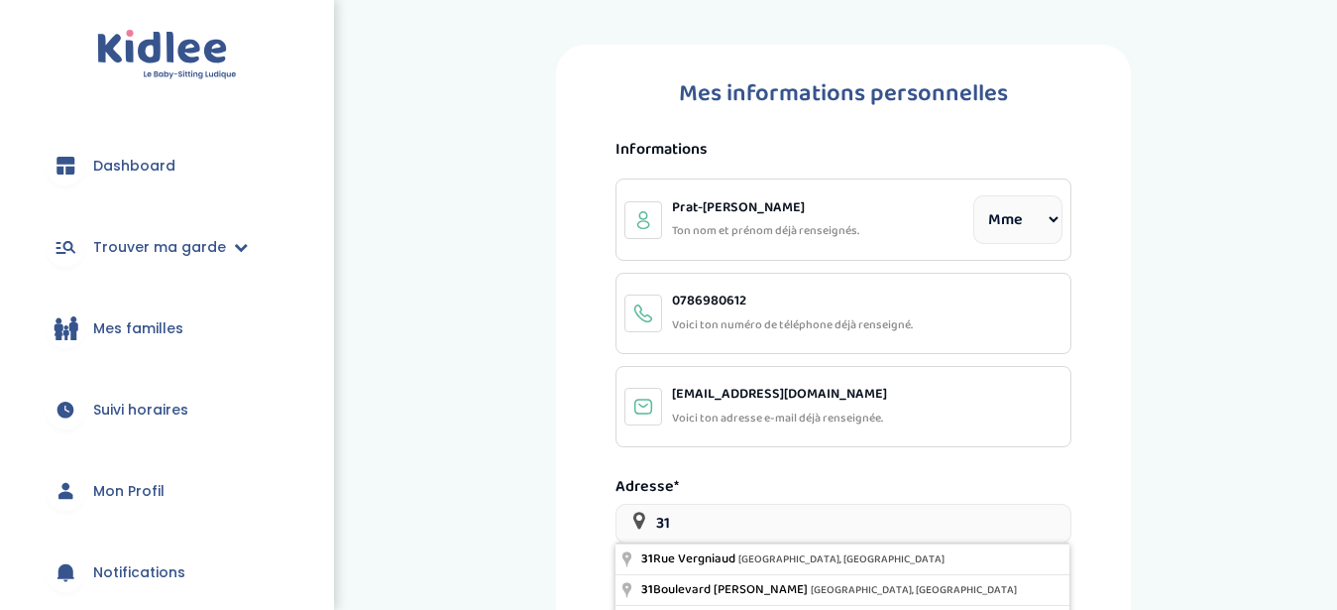
type input "3"
type input "[STREET_ADDRESS]"
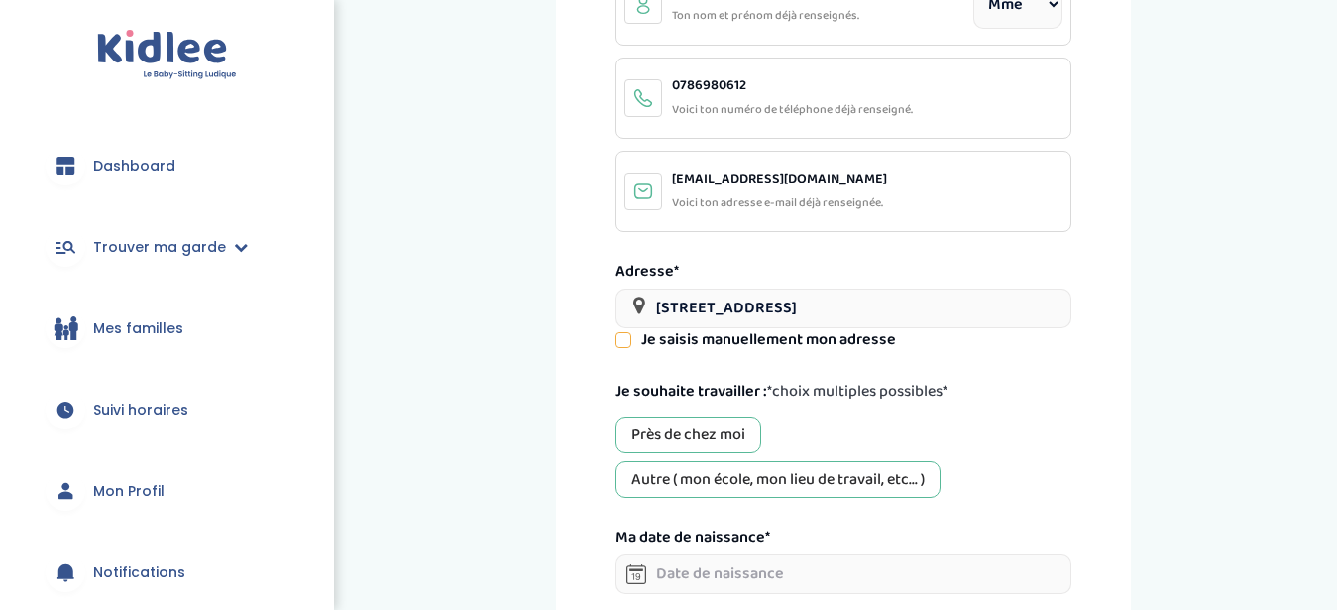
scroll to position [365, 0]
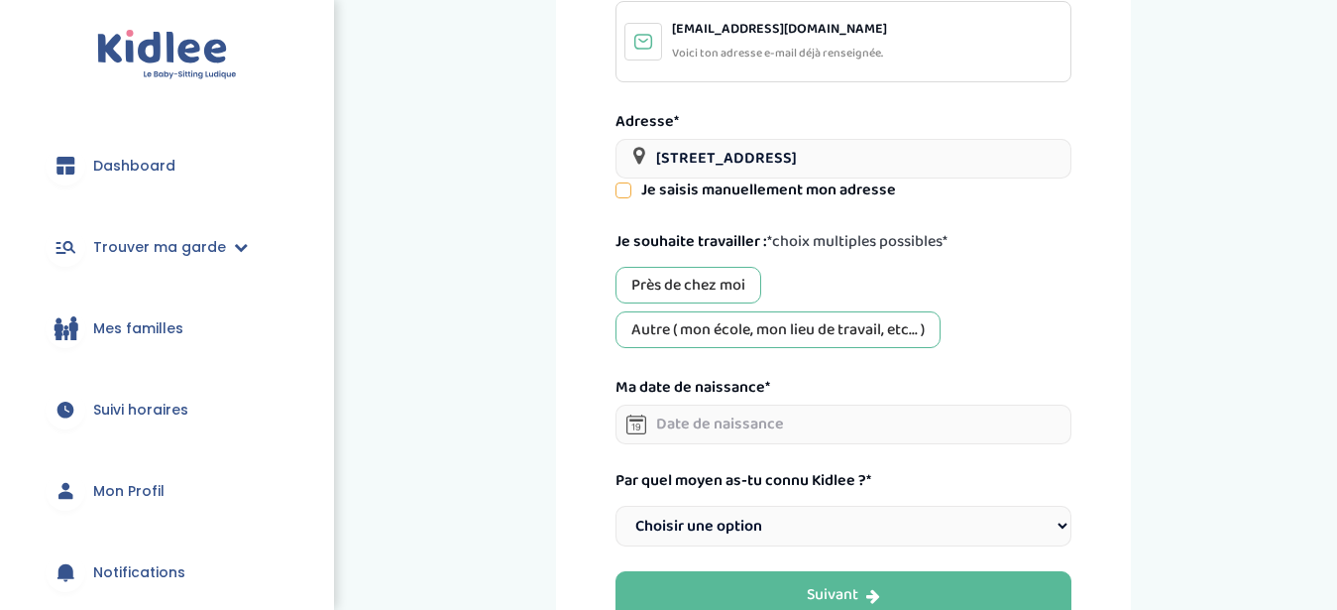
click at [737, 331] on div "Autre ( mon école, mon lieu de travail, etc... )" at bounding box center [778, 329] width 325 height 37
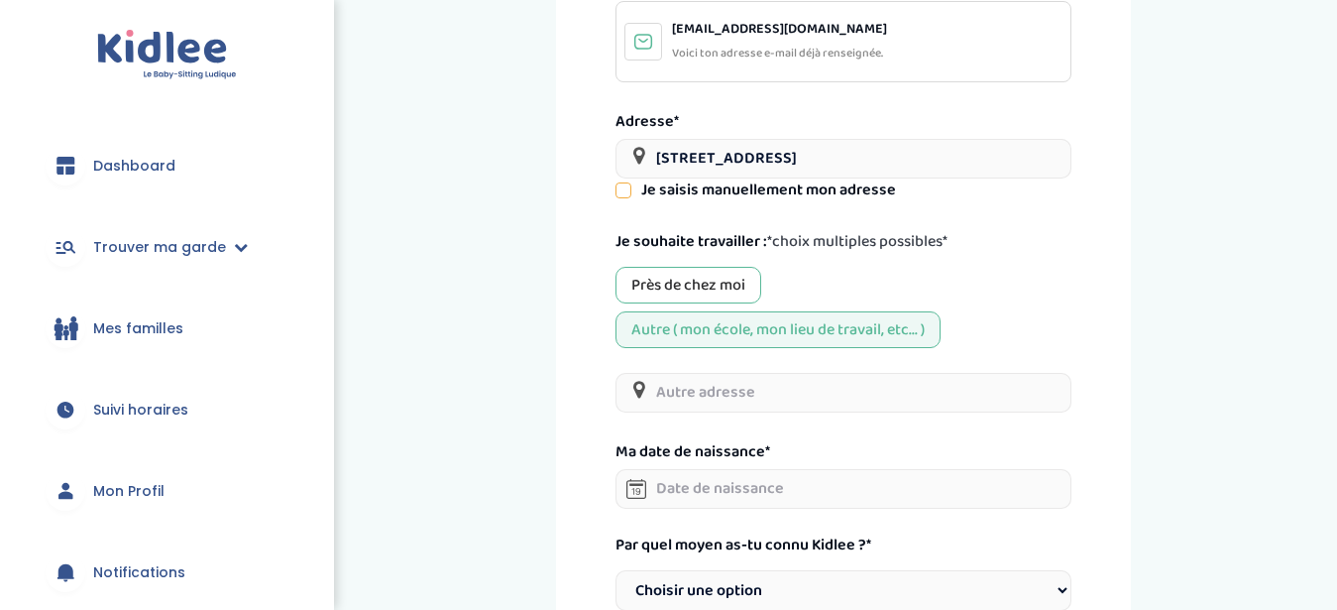
click at [690, 403] on input "text" at bounding box center [843, 393] width 455 height 40
type input "("
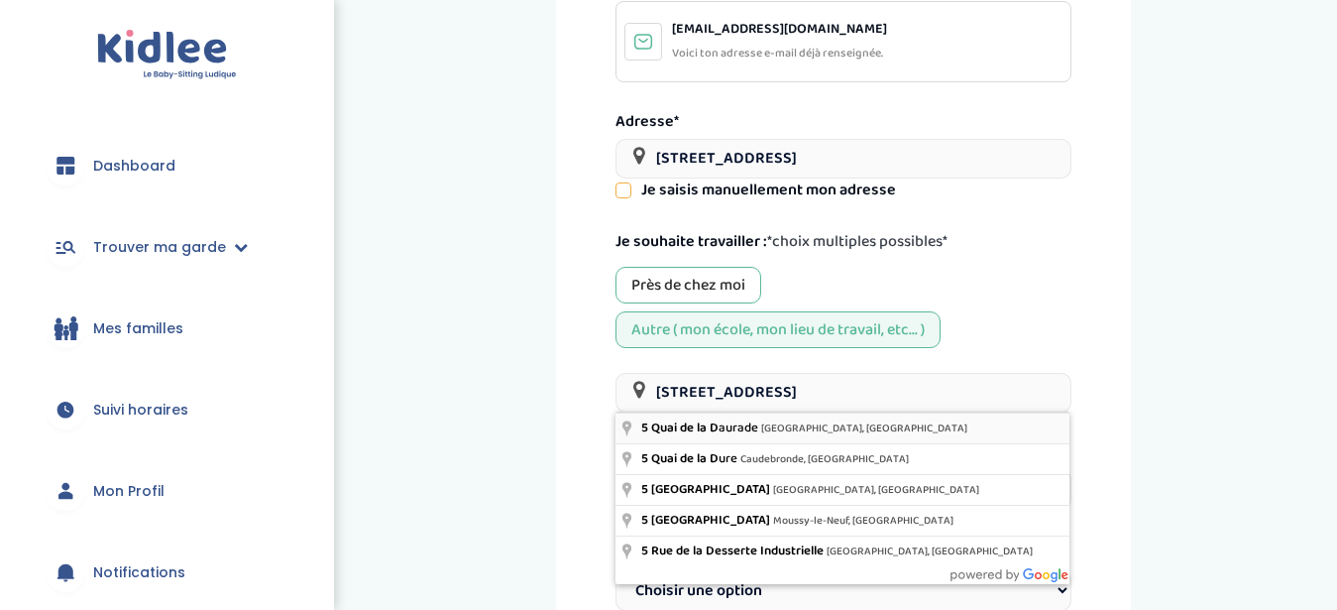
type input "5 Quai de la Daurade, Toulouse, France"
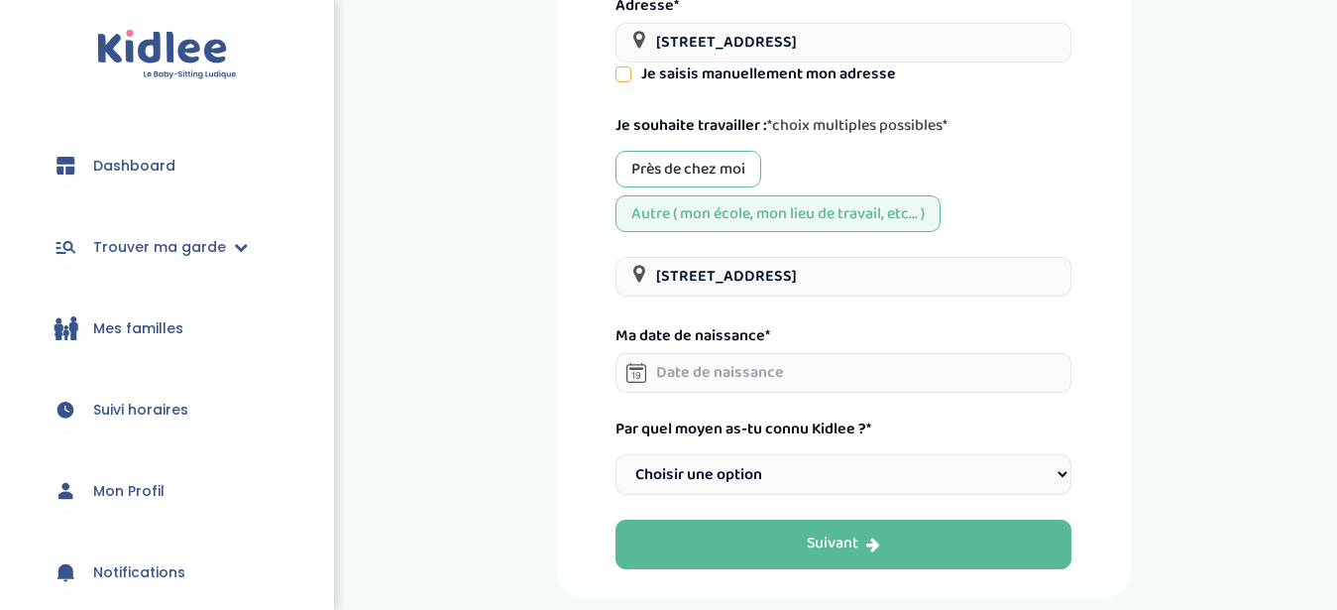
scroll to position [482, 0]
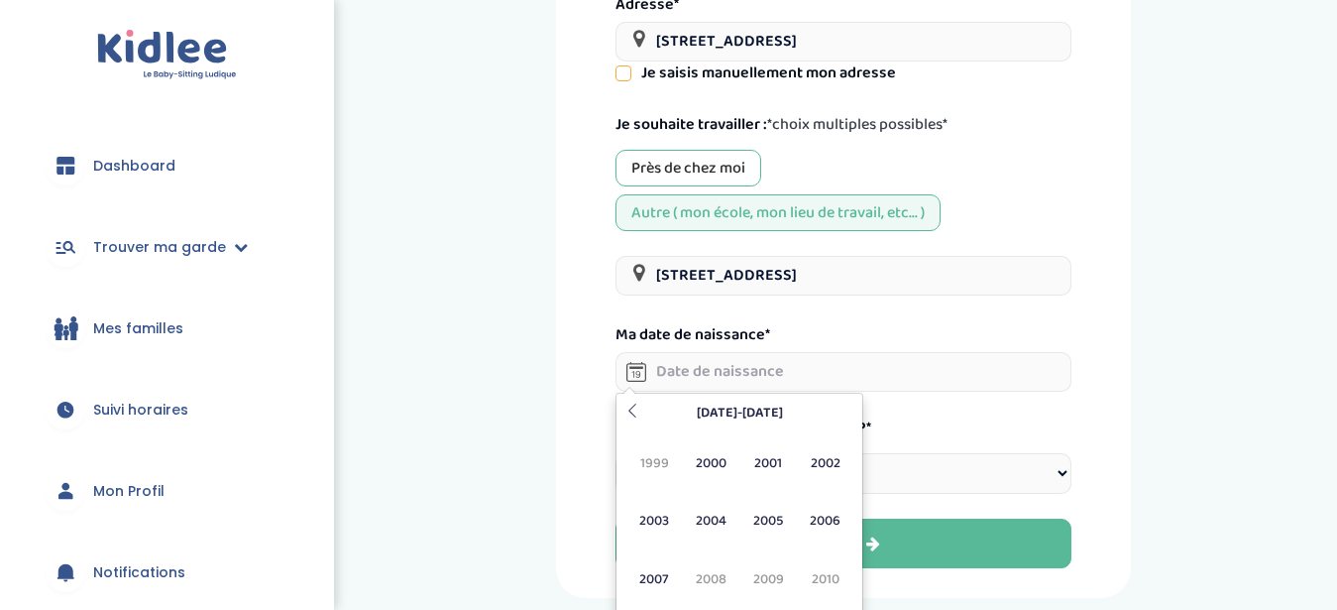
click at [702, 379] on input "text" at bounding box center [843, 372] width 455 height 40
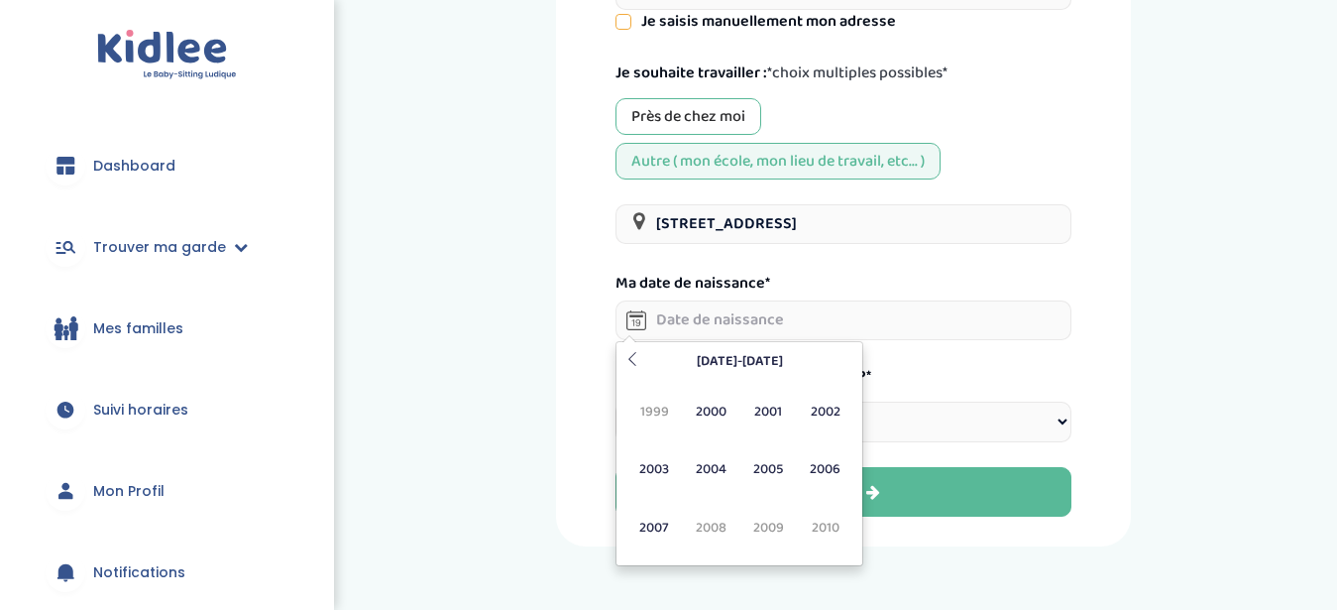
scroll to position [553, 0]
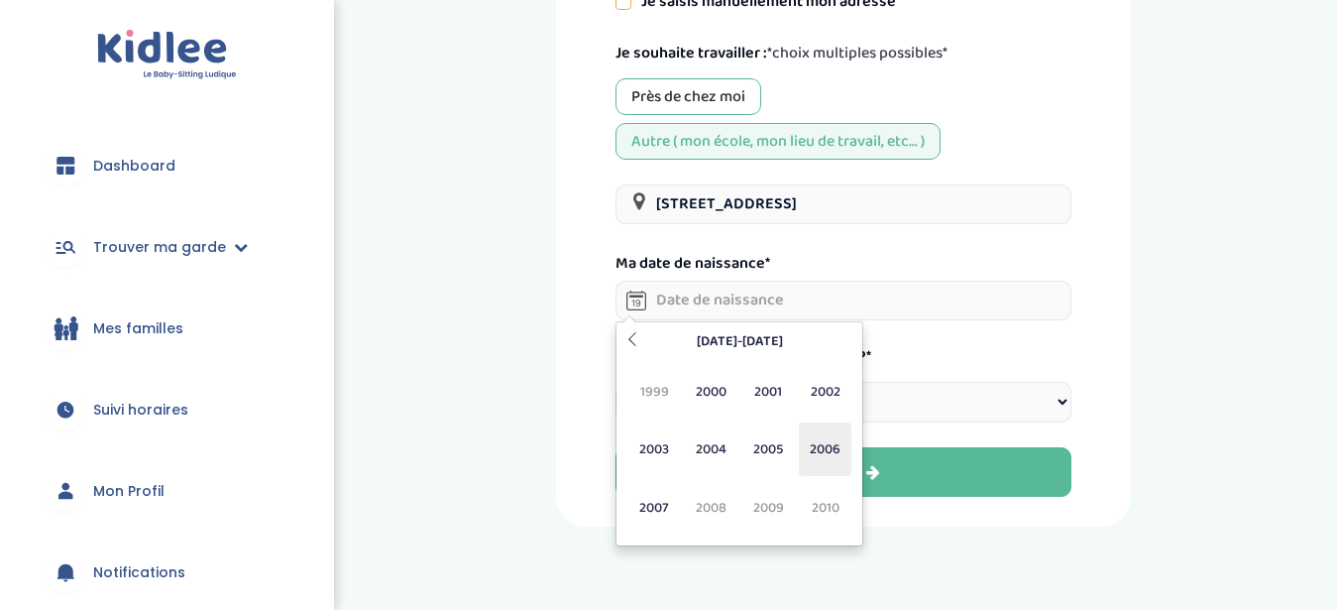
click at [825, 462] on span "2006" at bounding box center [825, 449] width 53 height 54
click at [830, 518] on span "Déc" at bounding box center [825, 508] width 53 height 54
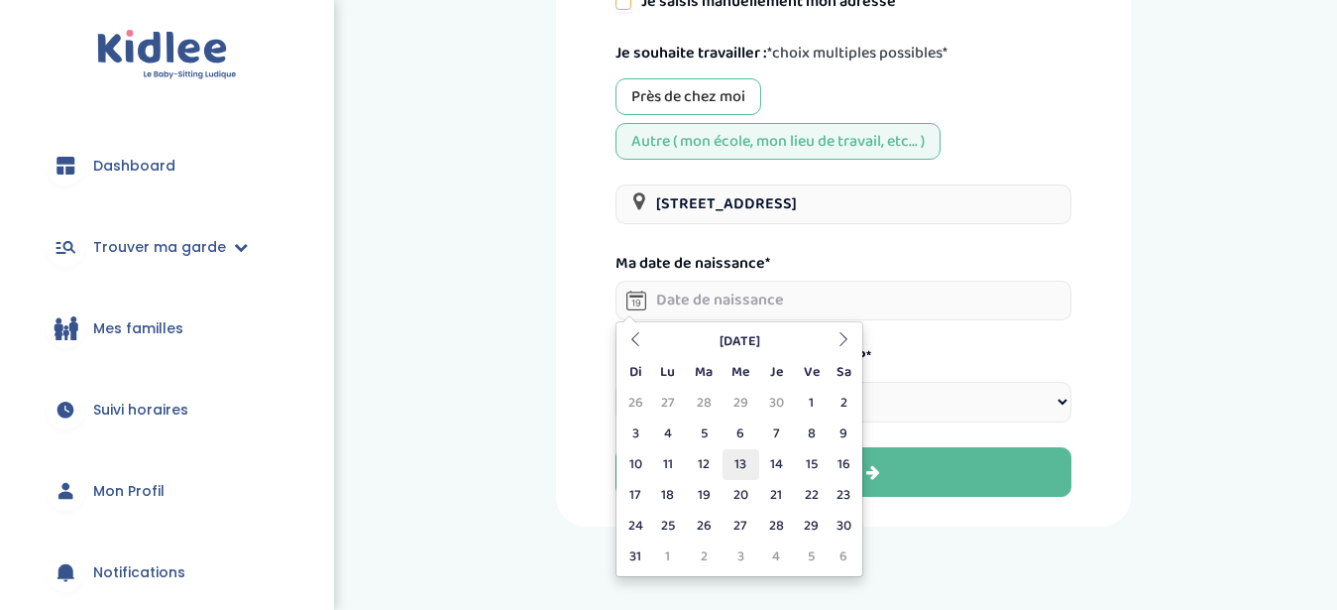
click at [749, 454] on td "13" at bounding box center [741, 464] width 37 height 31
type input "13-12-2006"
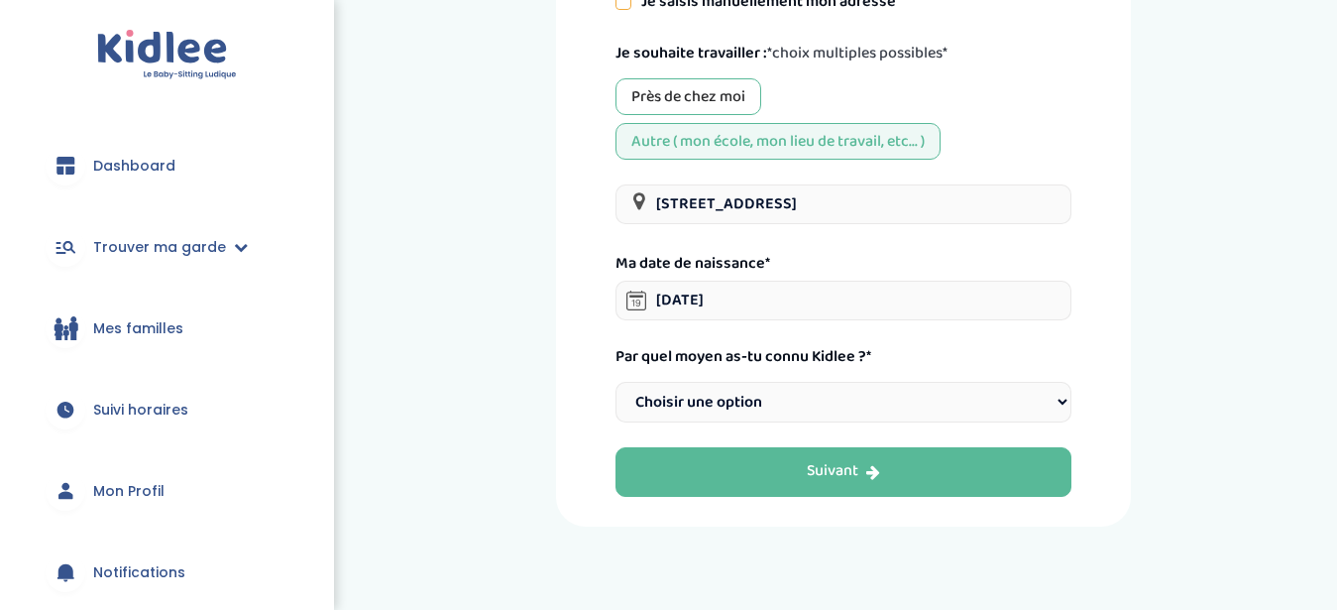
click at [616, 382] on select "Choisir une option Bouche à Oreille Google Plateforme Gens de confiance Faceboo…" at bounding box center [843, 402] width 455 height 41
select select "6"
click option "Instagram" at bounding box center [0, 0] width 0 height 0
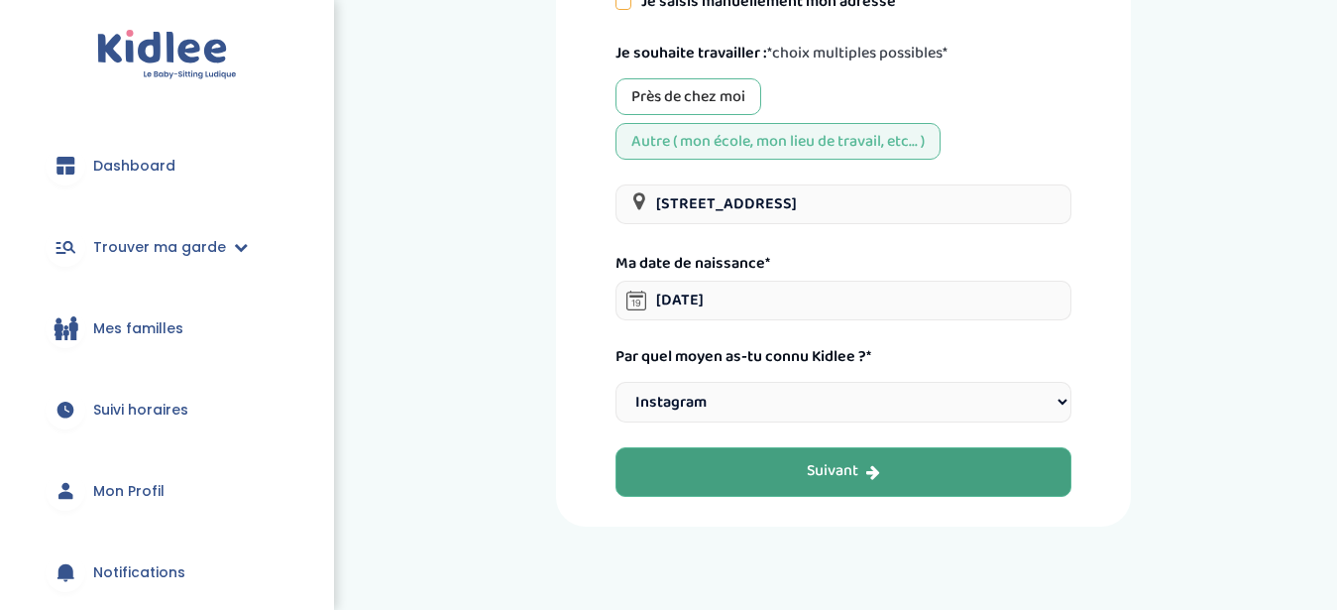
click at [771, 468] on button "Suivant" at bounding box center [843, 472] width 455 height 50
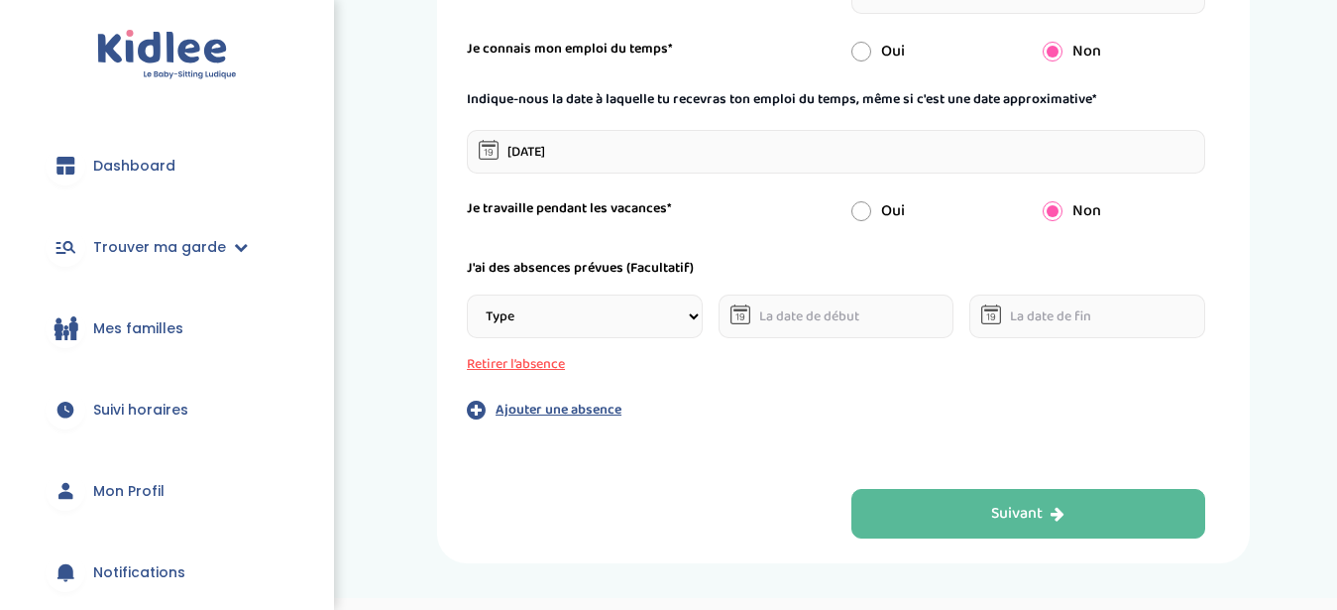
scroll to position [433, 0]
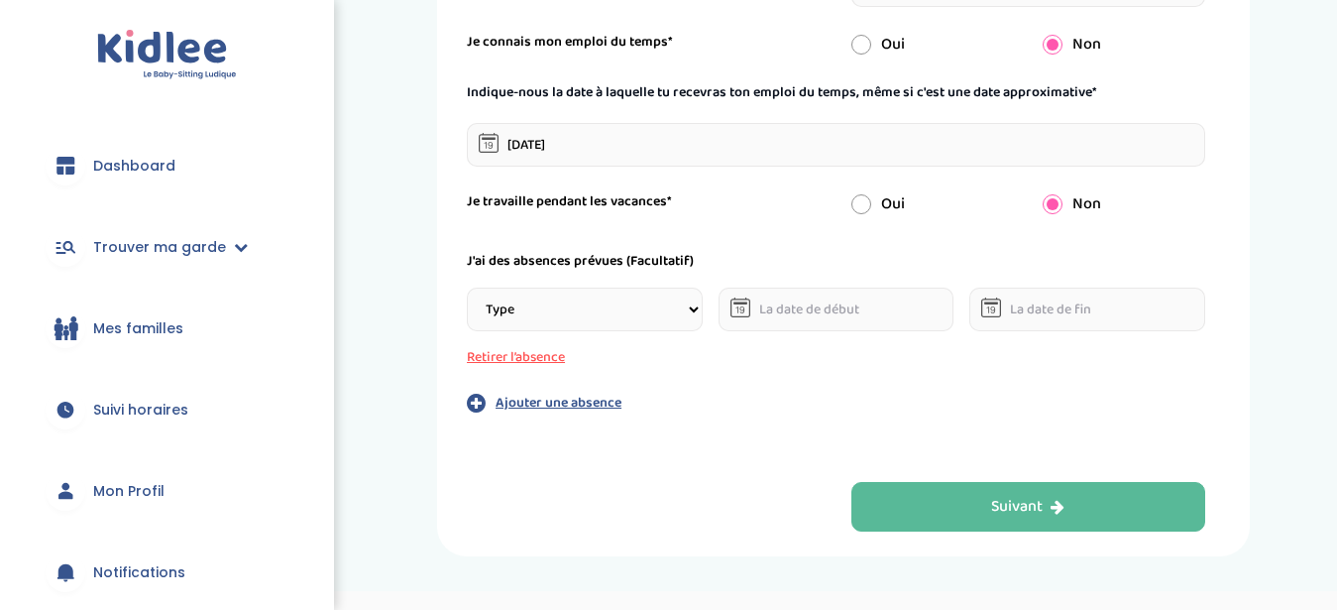
click at [162, 165] on span "Dashboard" at bounding box center [134, 166] width 82 height 21
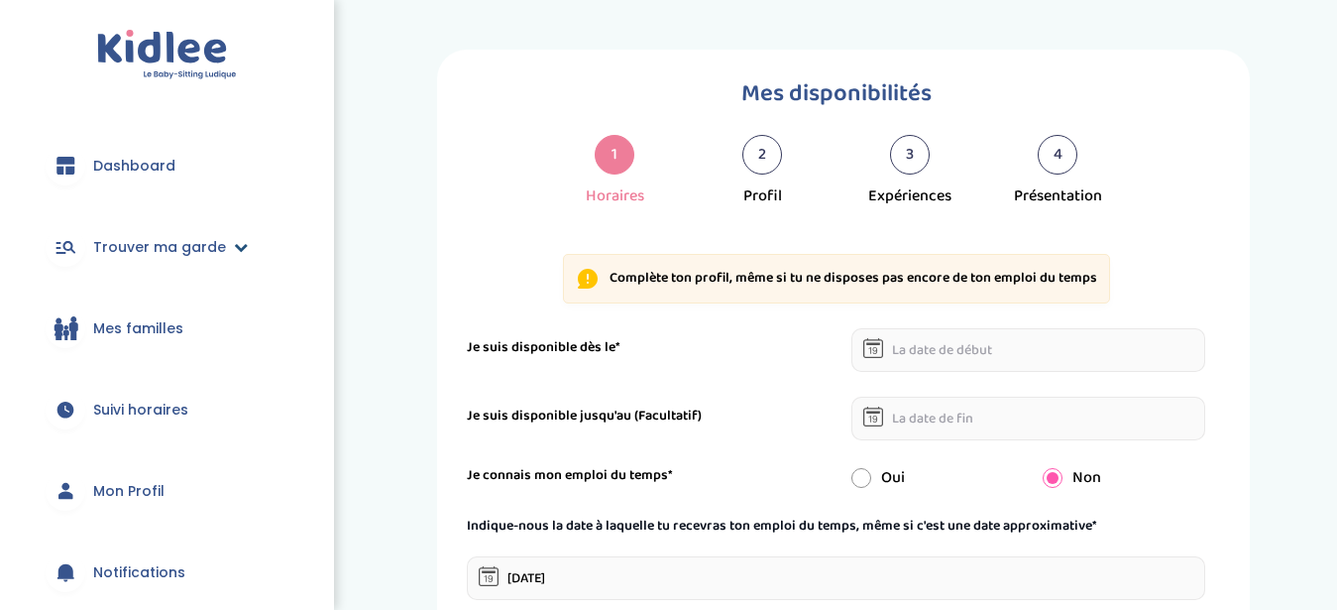
scroll to position [264, 0]
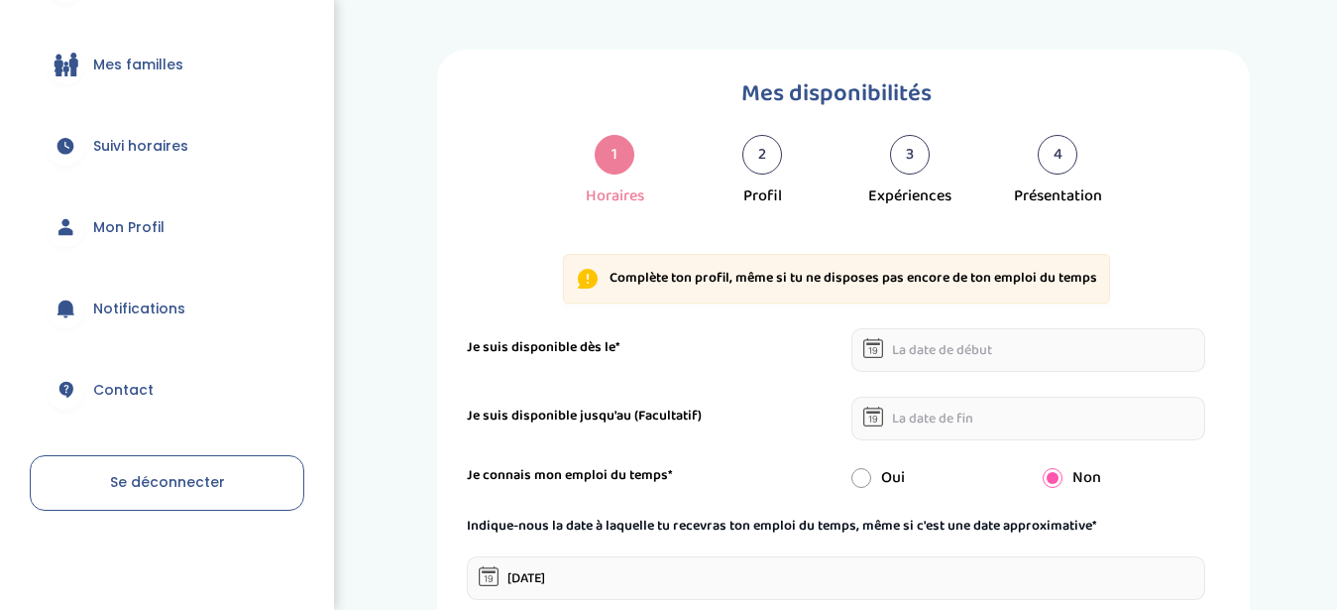
click at [130, 296] on link "Notifications" at bounding box center [167, 308] width 275 height 71
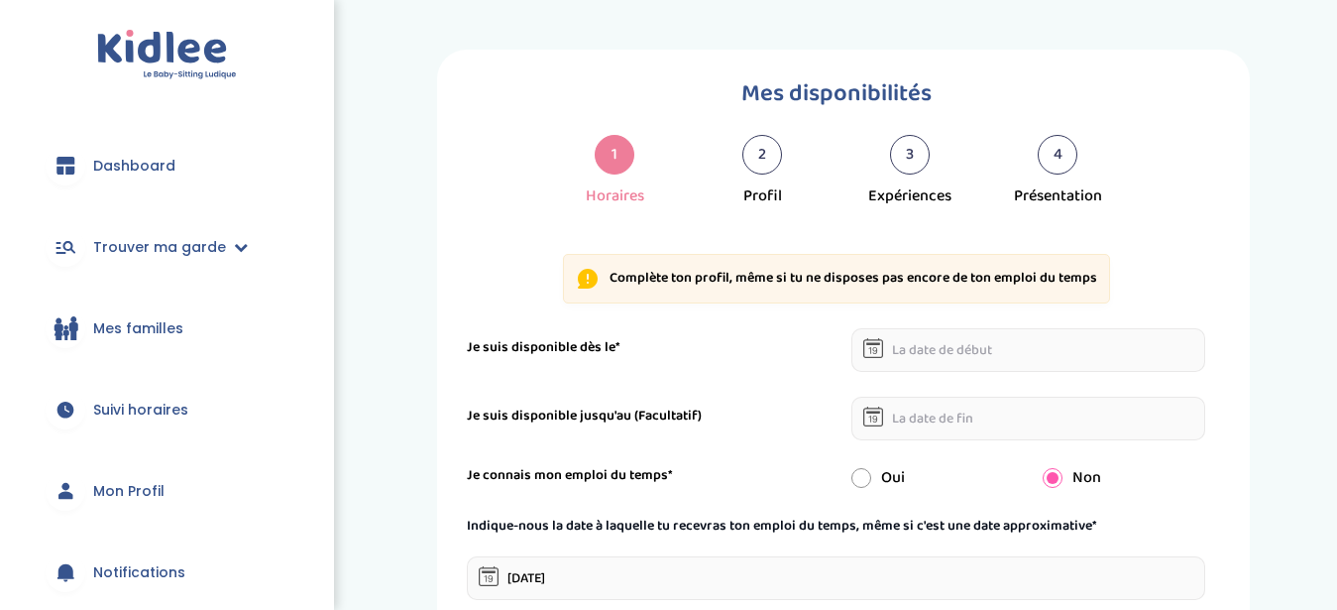
click at [143, 498] on span "Mon Profil" at bounding box center [128, 491] width 71 height 21
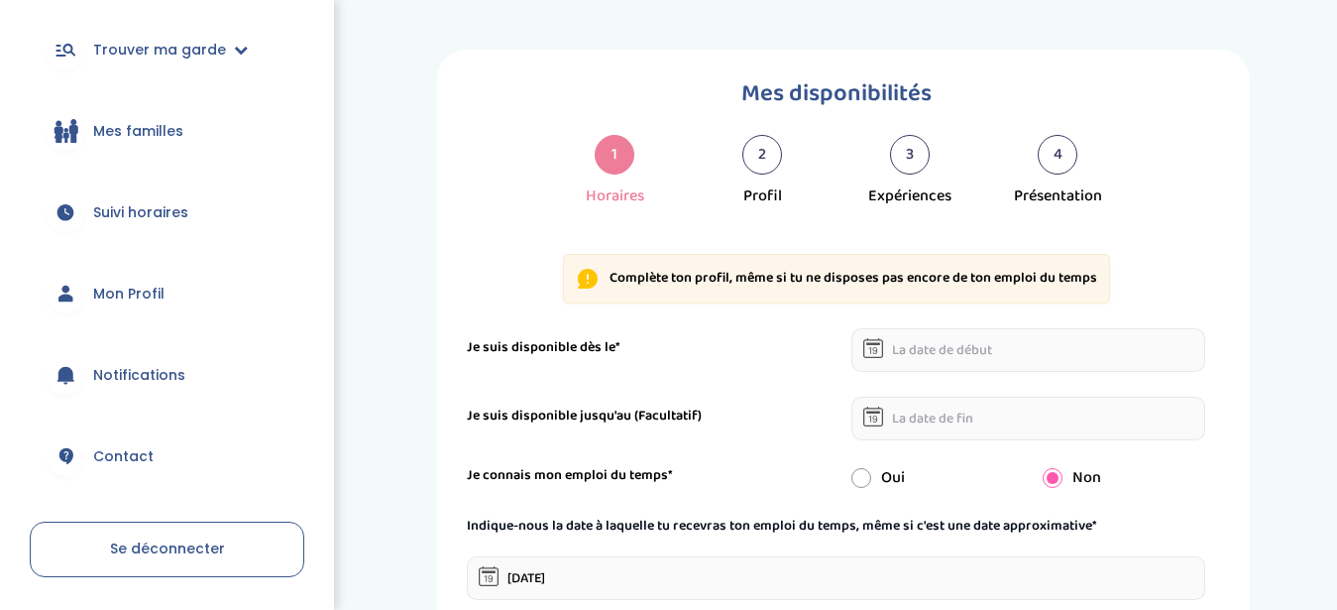
scroll to position [200, 0]
click at [148, 200] on span "Suivi horaires" at bounding box center [140, 209] width 95 height 21
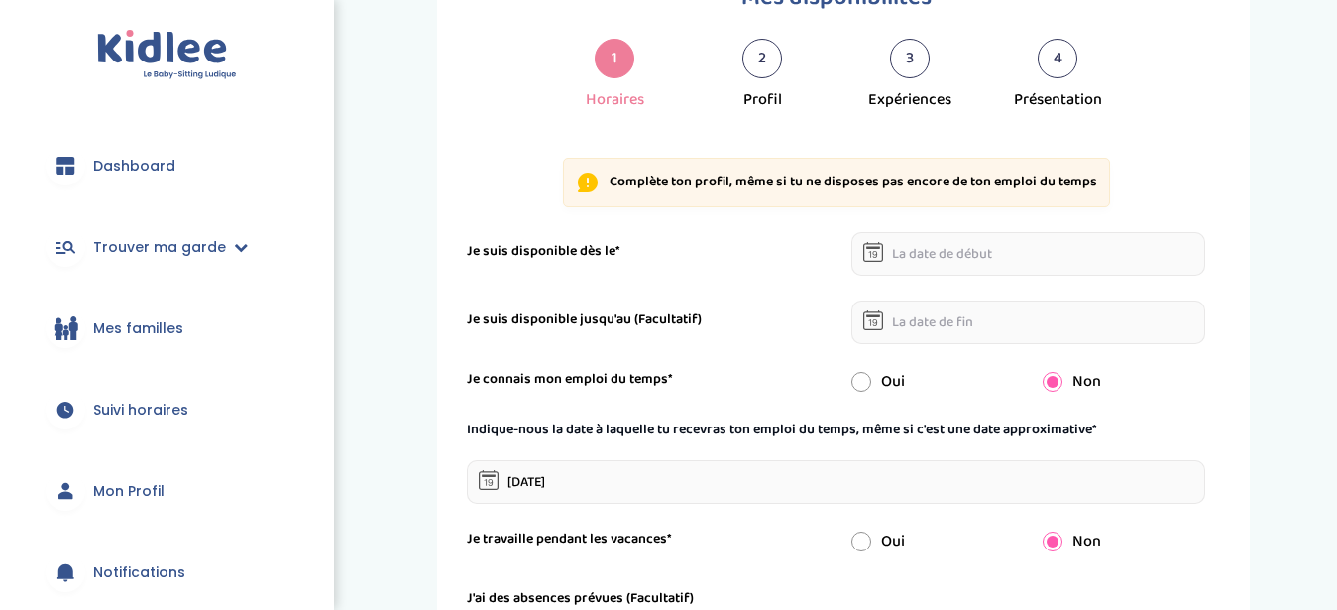
scroll to position [90, 0]
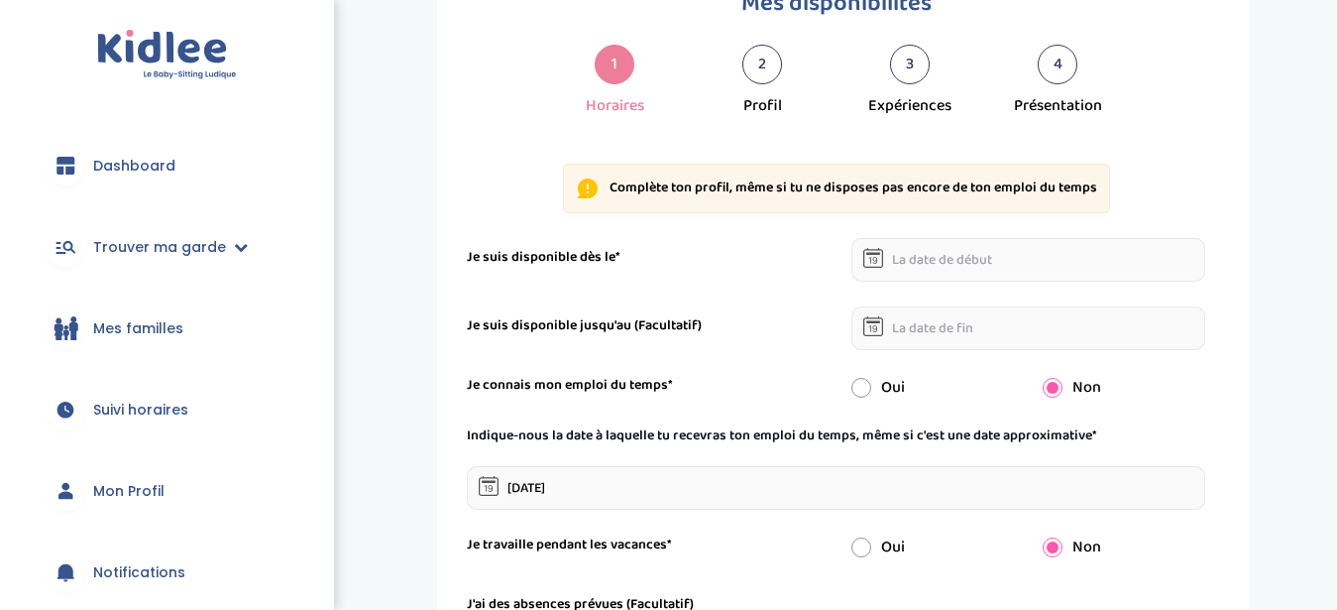
click at [742, 74] on div "2 Profil" at bounding box center [763, 81] width 148 height 73
click at [754, 70] on div "2" at bounding box center [763, 65] width 40 height 40
click at [761, 110] on div "Profil" at bounding box center [763, 106] width 39 height 24
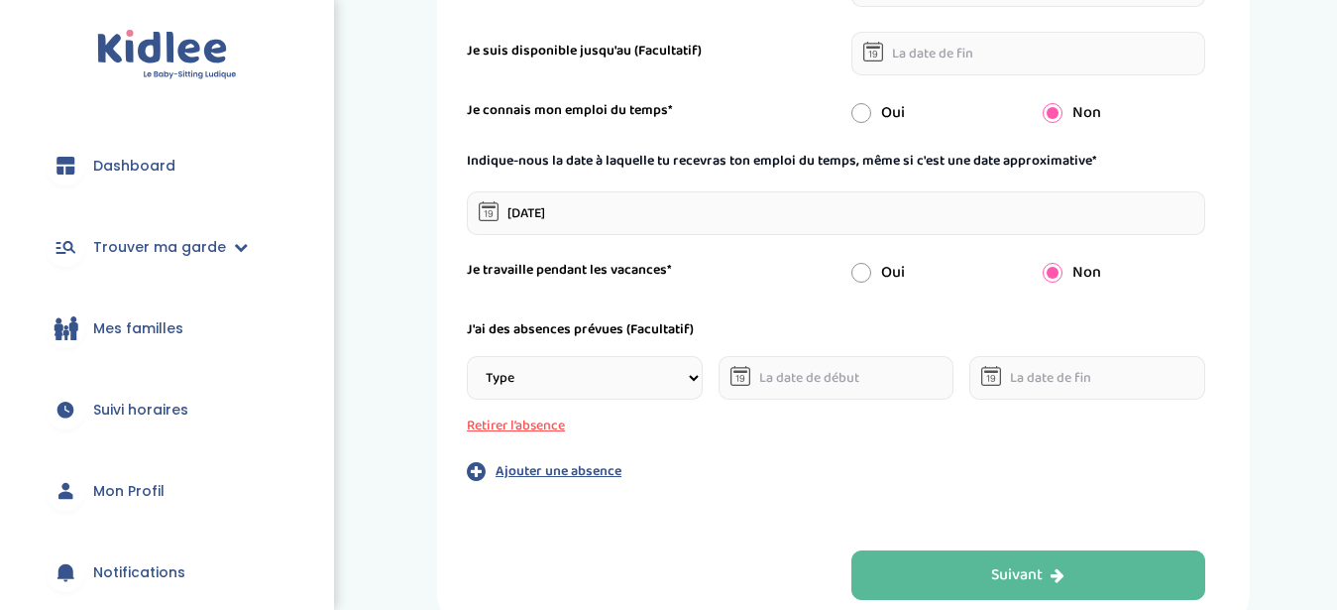
scroll to position [479, 0]
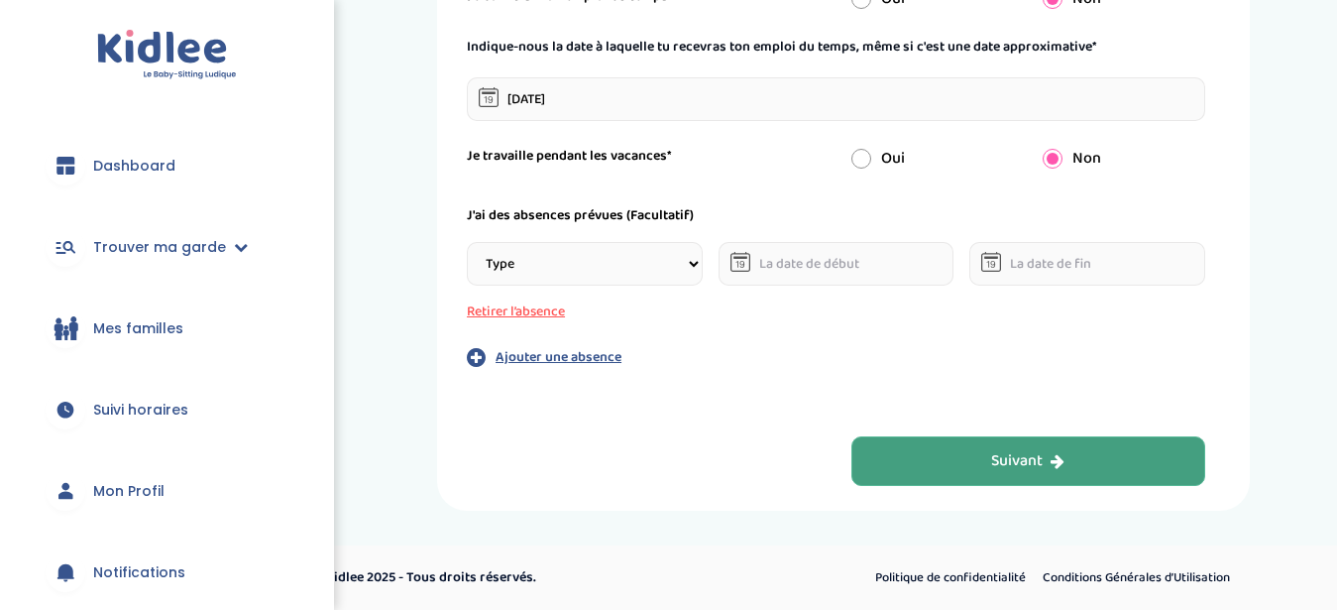
click at [962, 459] on button "Suivant" at bounding box center [1029, 461] width 355 height 50
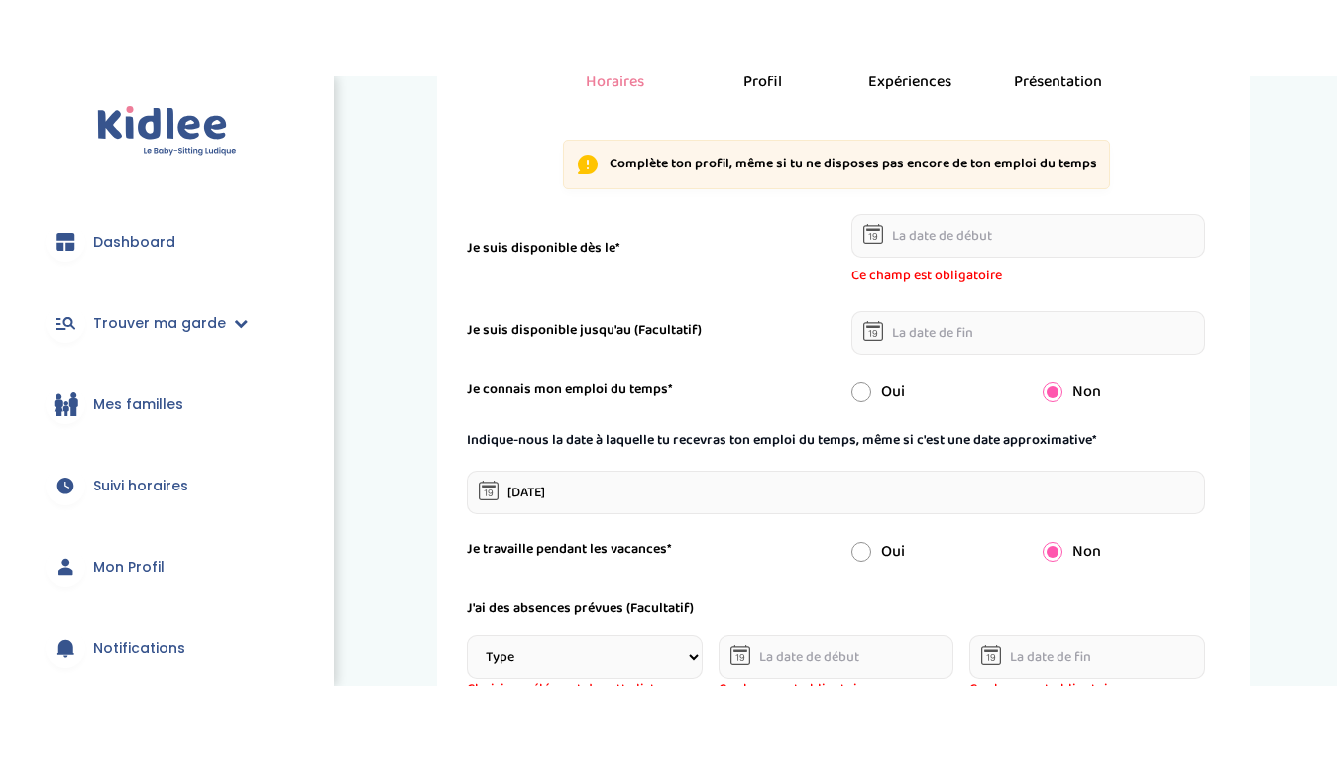
scroll to position [189, 0]
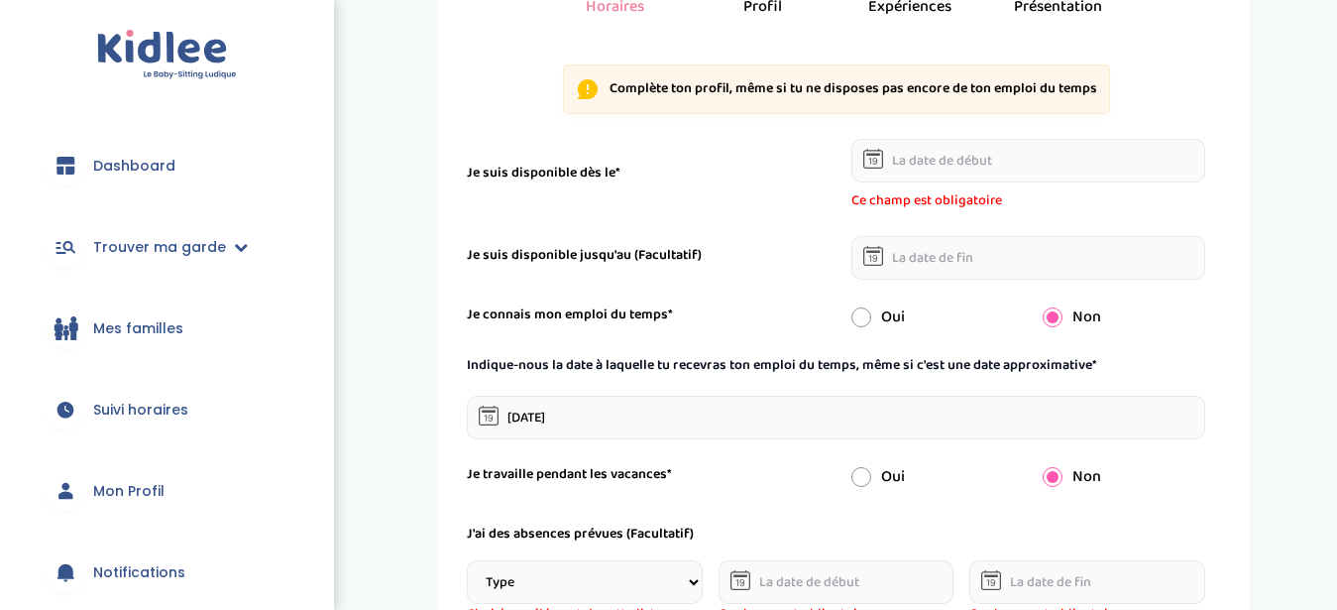
click at [1006, 167] on input "text" at bounding box center [1029, 161] width 355 height 44
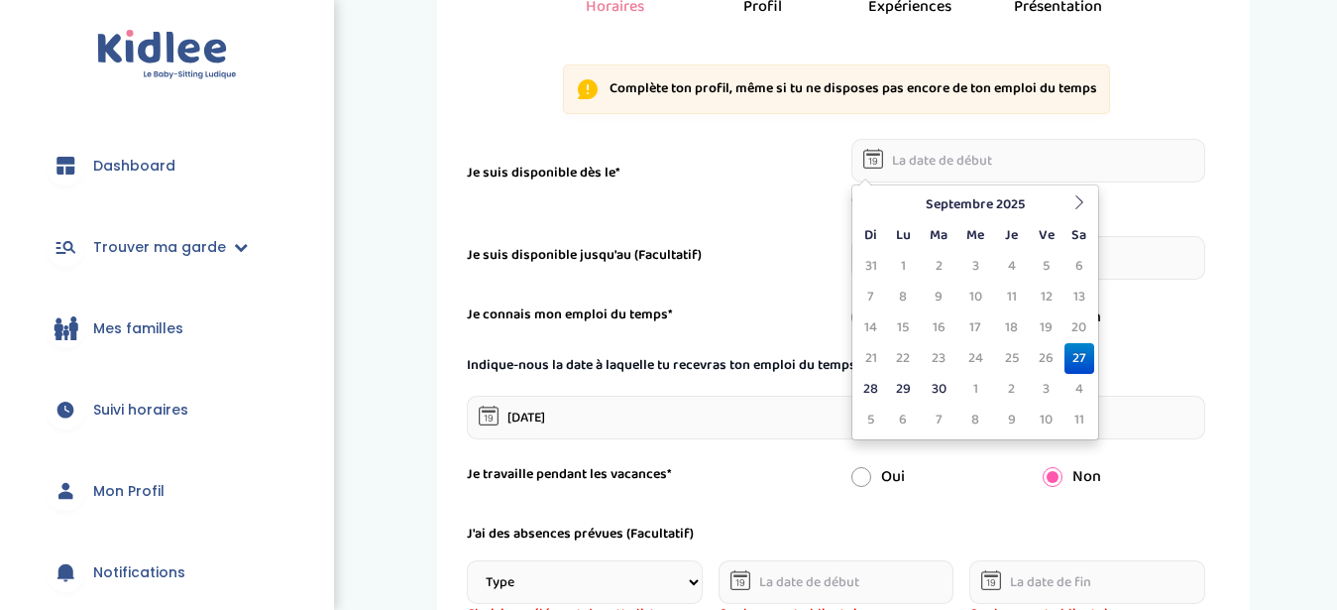
click at [1006, 167] on input "text" at bounding box center [1029, 161] width 355 height 44
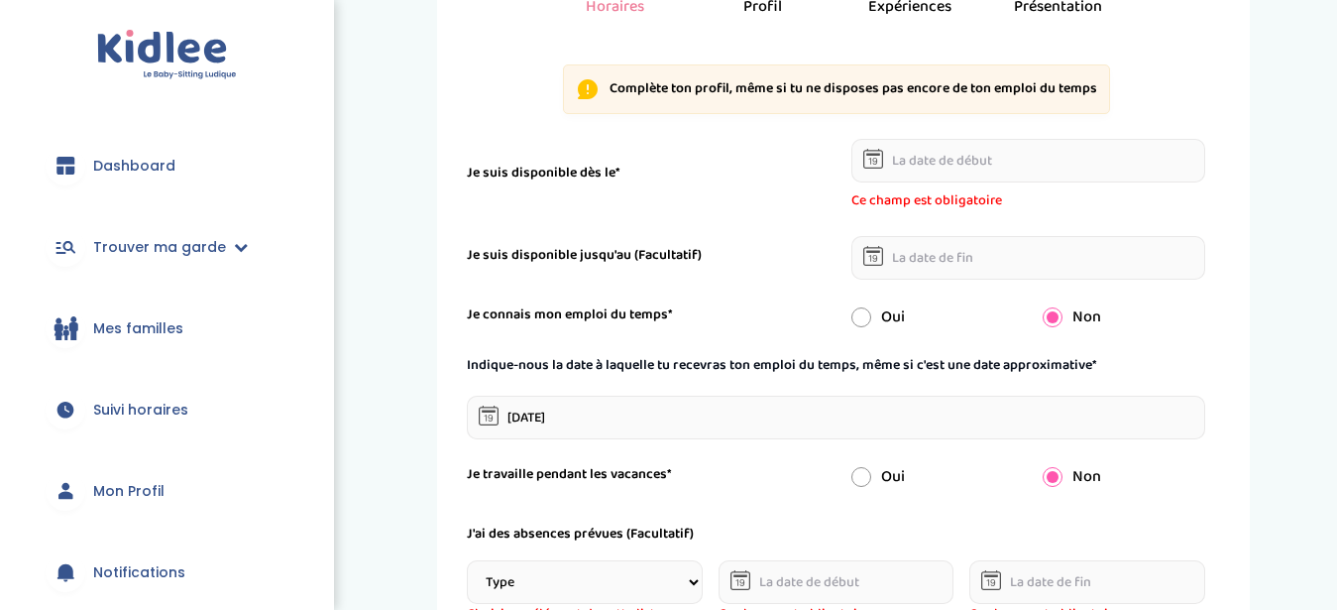
click at [829, 126] on div "Complète ton profil, même si tu ne disposes pas encore de ton emploi du temps J…" at bounding box center [836, 393] width 739 height 696
